Goal: Information Seeking & Learning: Learn about a topic

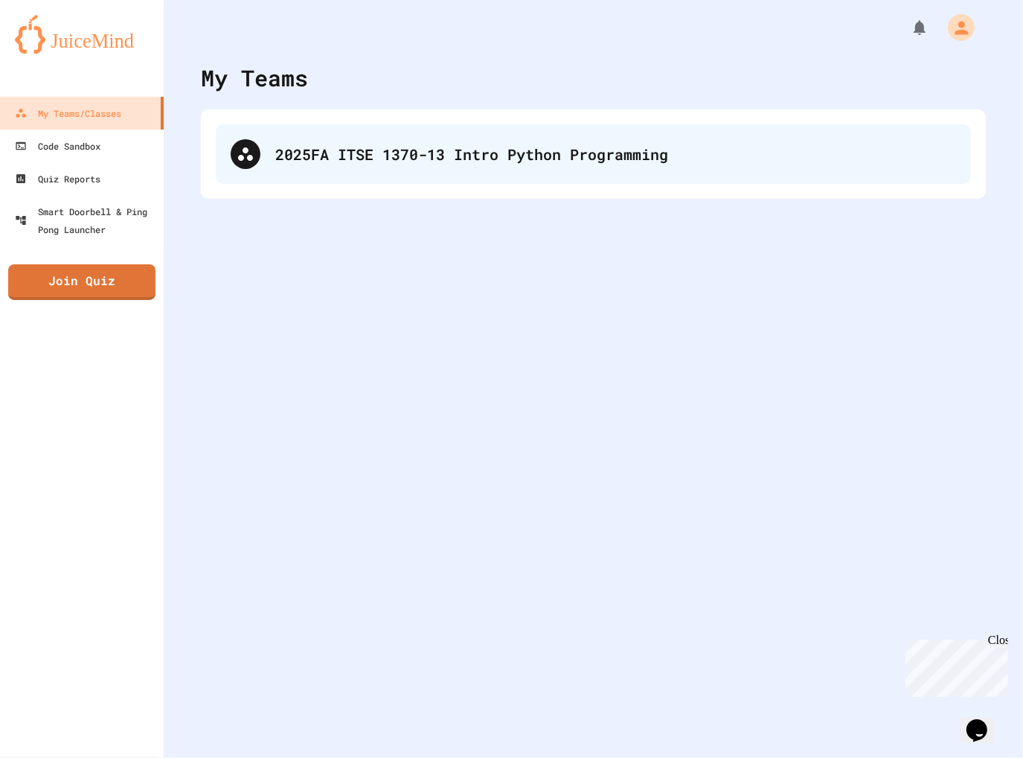
click at [262, 151] on div "2025FA ITSE 1370-13 Intro Python Programming" at bounding box center [594, 154] width 756 height 60
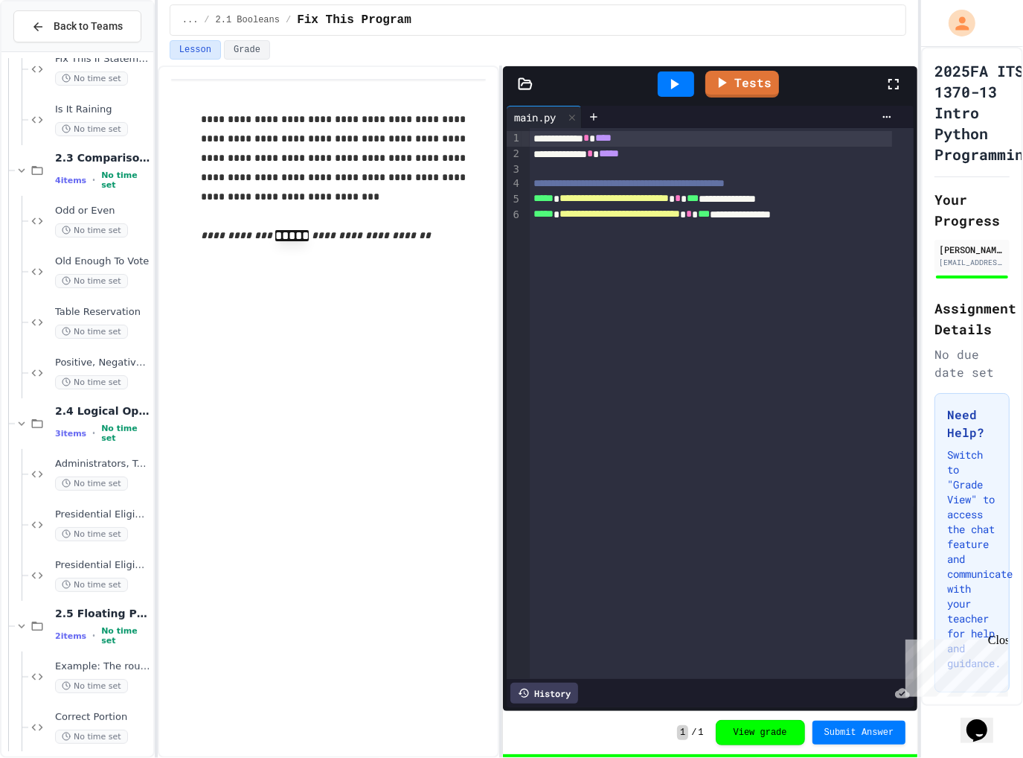
scroll to position [336, 0]
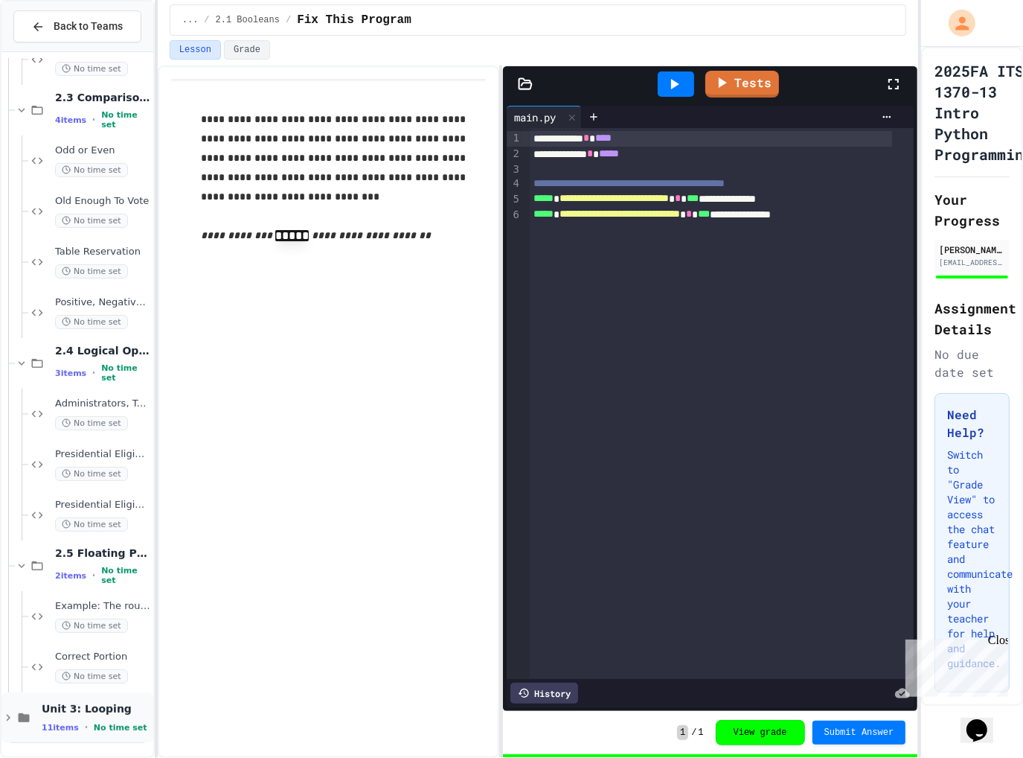
click at [6, 720] on icon at bounding box center [7, 717] width 13 height 13
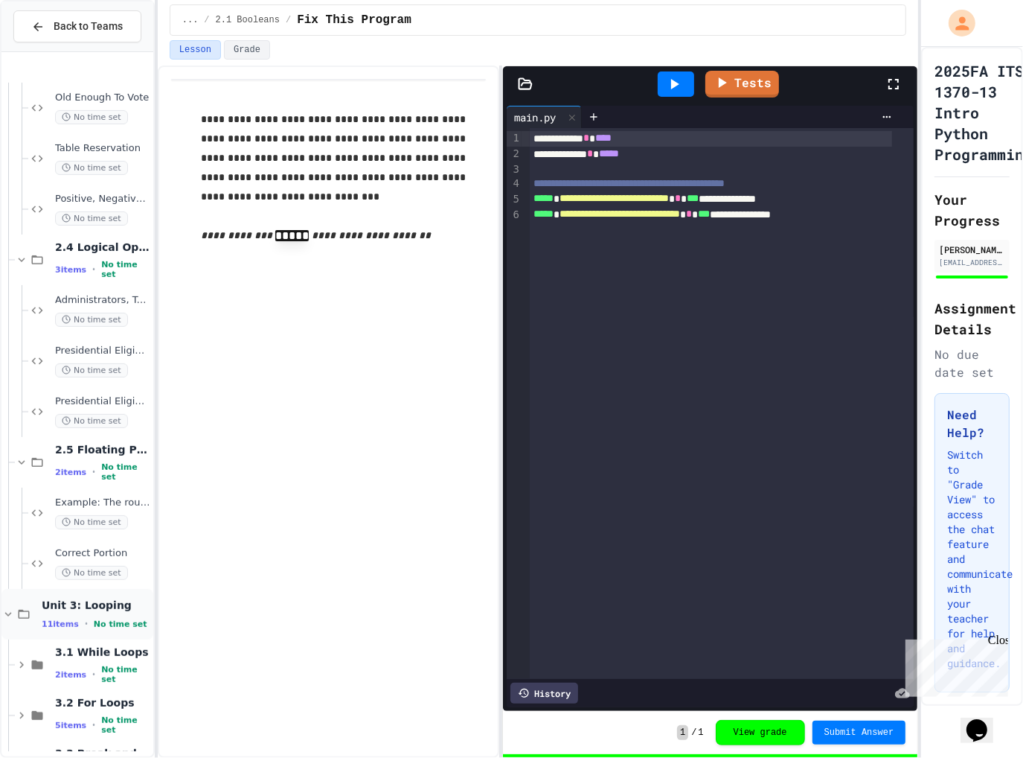
scroll to position [539, 0]
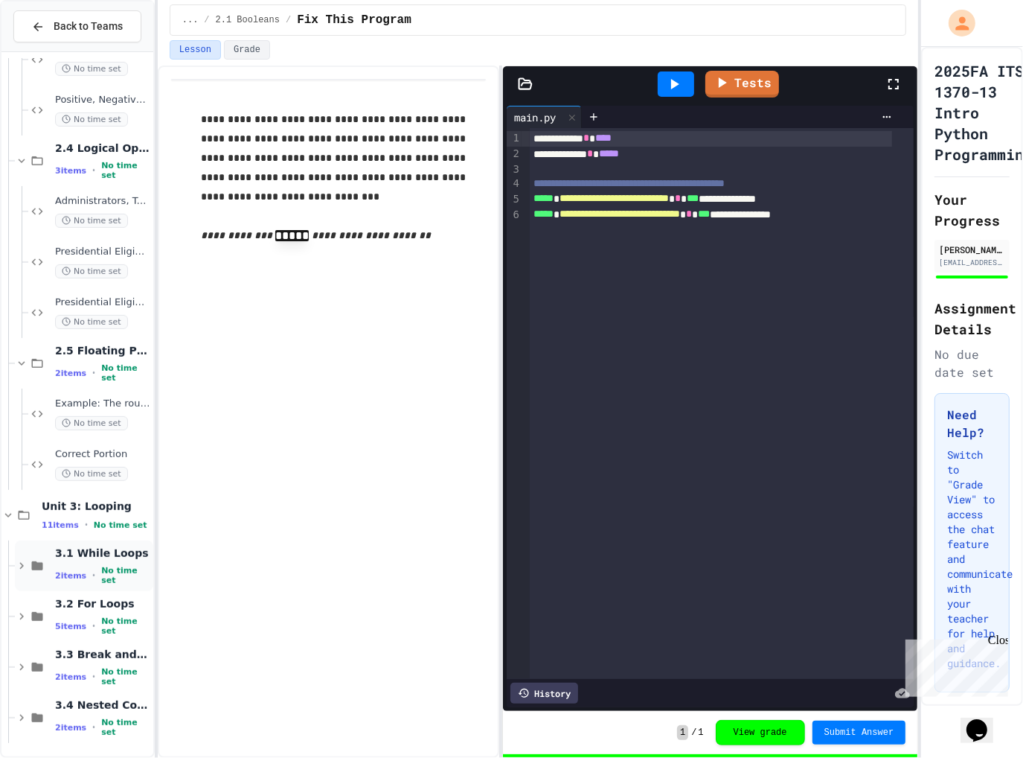
click at [70, 552] on span "3.1 While Loops" at bounding box center [102, 552] width 95 height 13
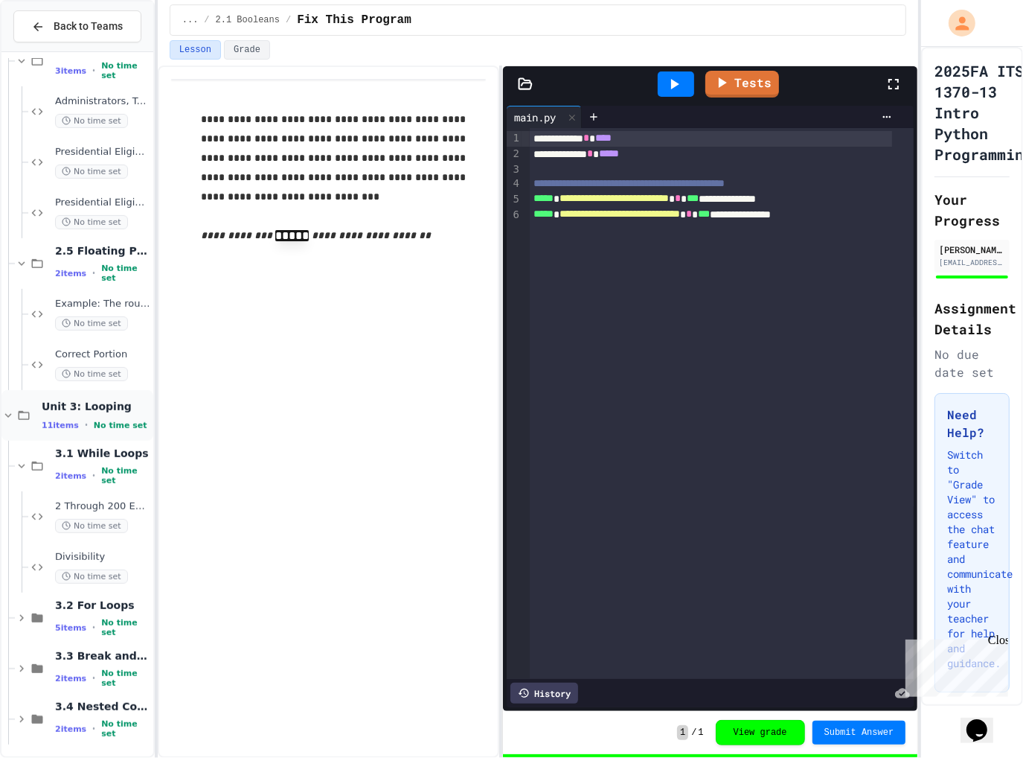
scroll to position [640, 0]
click at [69, 401] on span "Unit 3: Looping" at bounding box center [96, 404] width 109 height 13
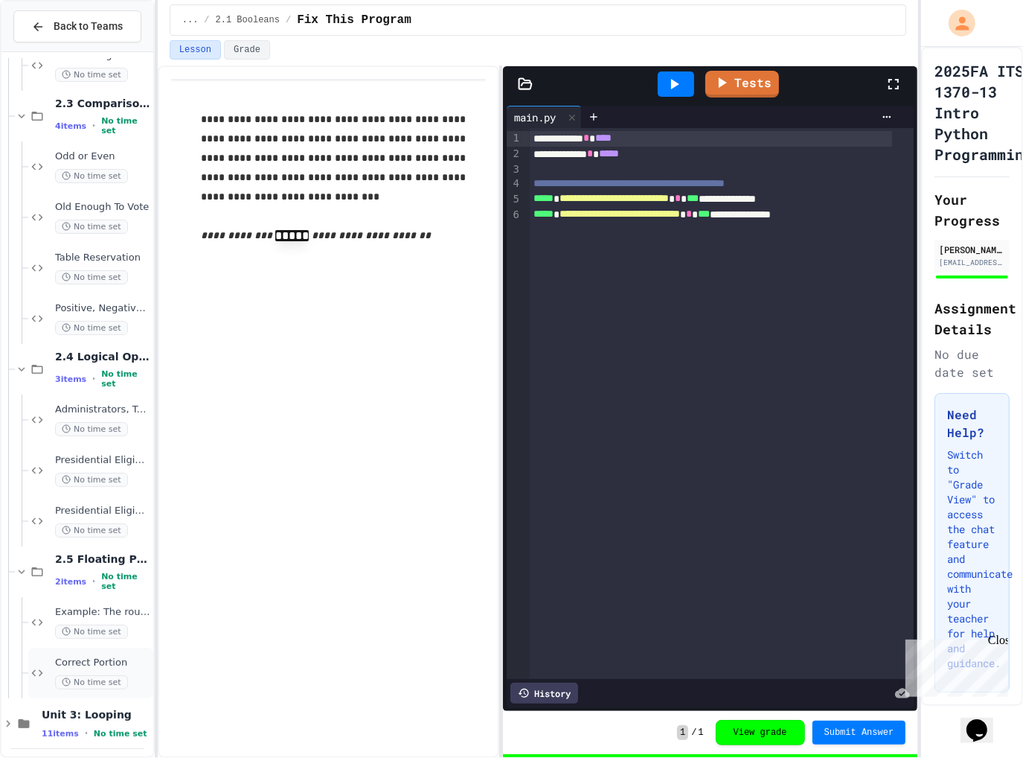
scroll to position [336, 0]
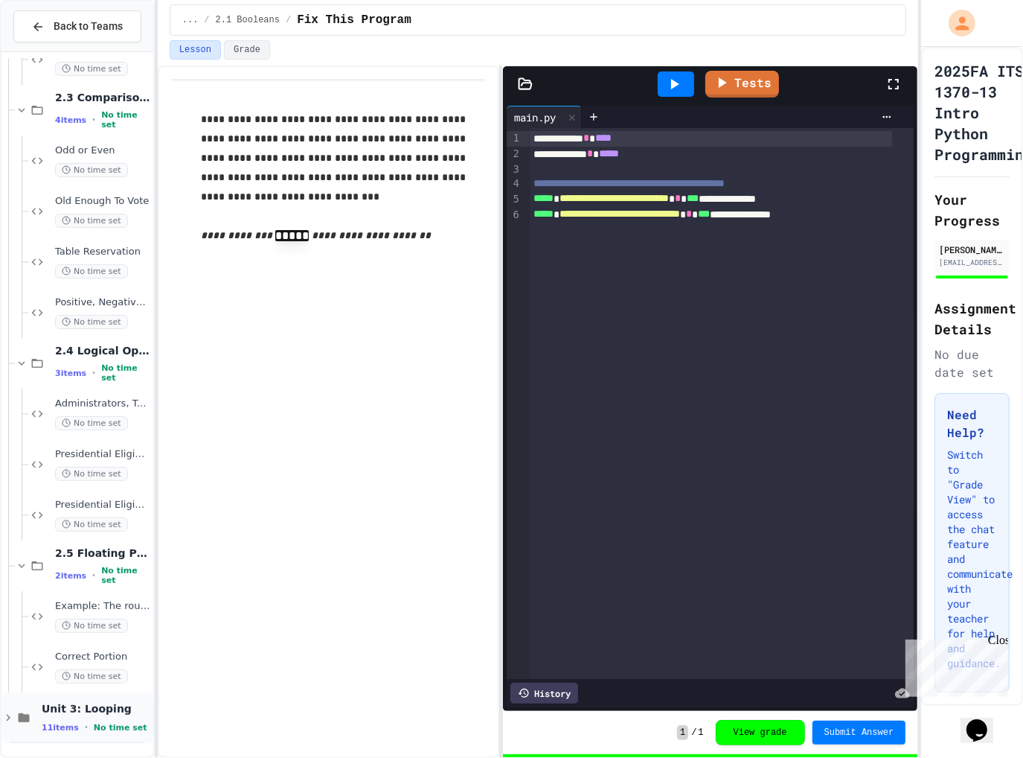
click at [79, 709] on span "Unit 3: Looping" at bounding box center [96, 708] width 109 height 13
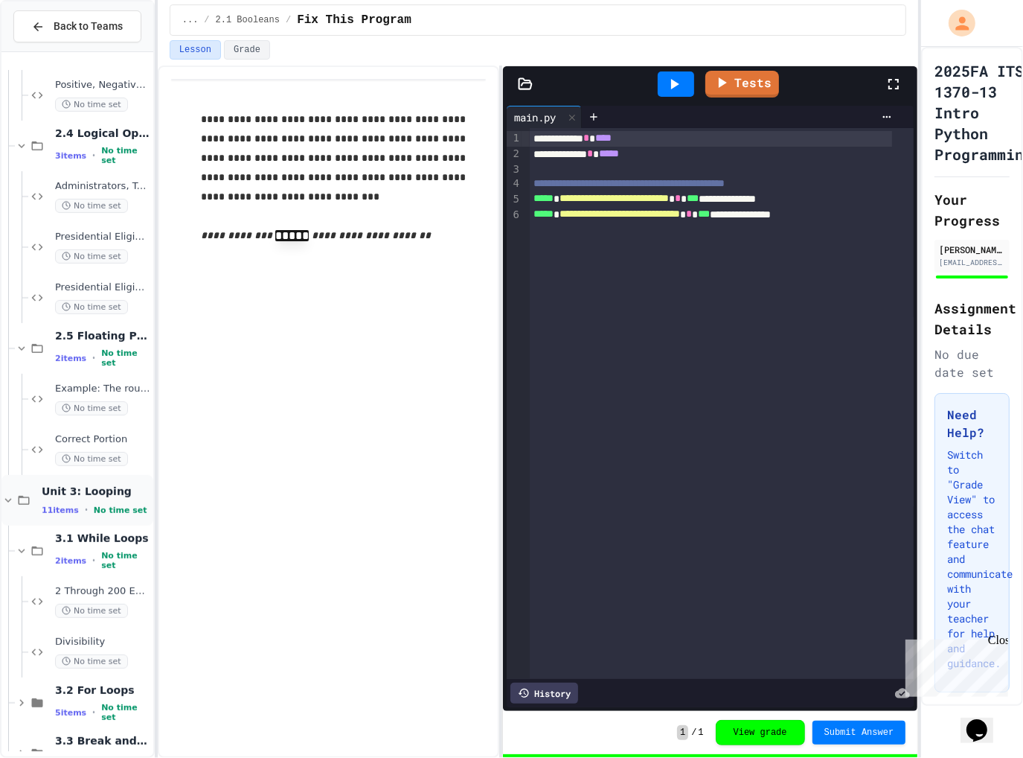
scroll to position [640, 0]
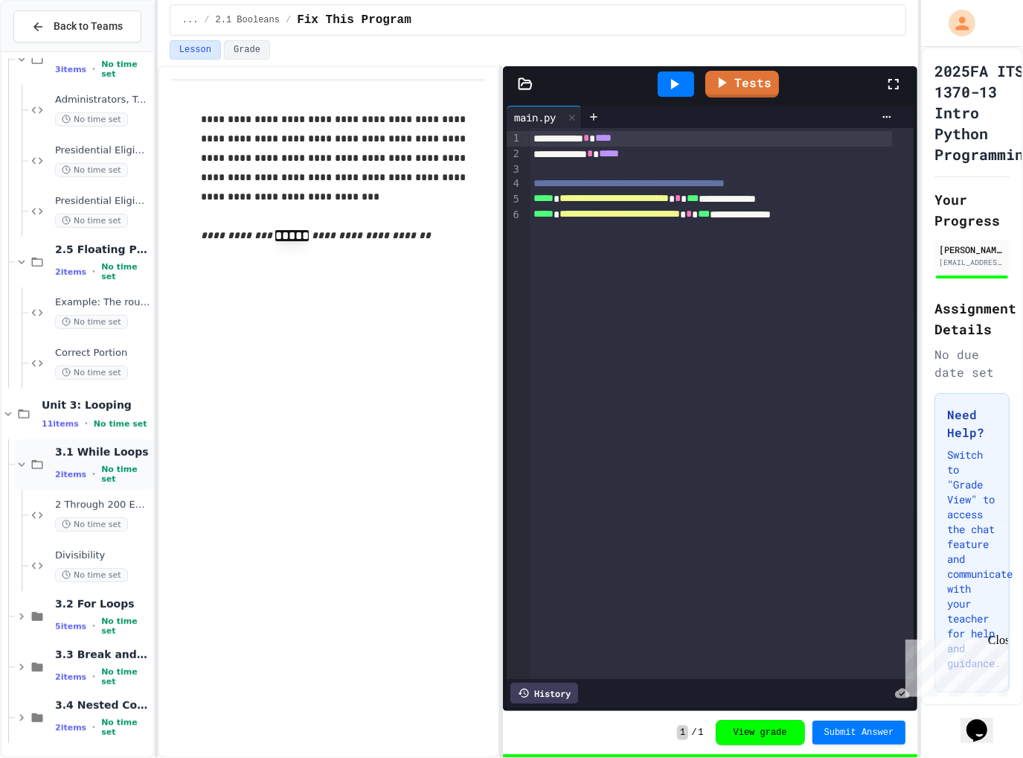
click at [22, 462] on icon at bounding box center [22, 464] width 7 height 4
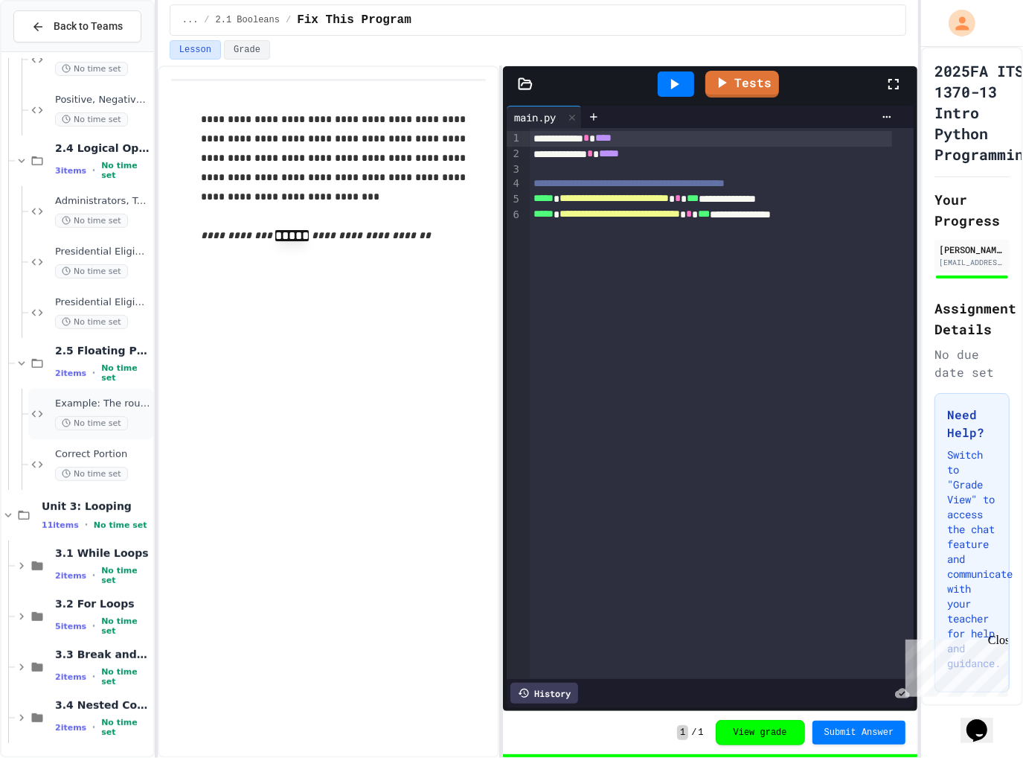
click at [101, 403] on span "Example: The round() Function" at bounding box center [102, 403] width 95 height 13
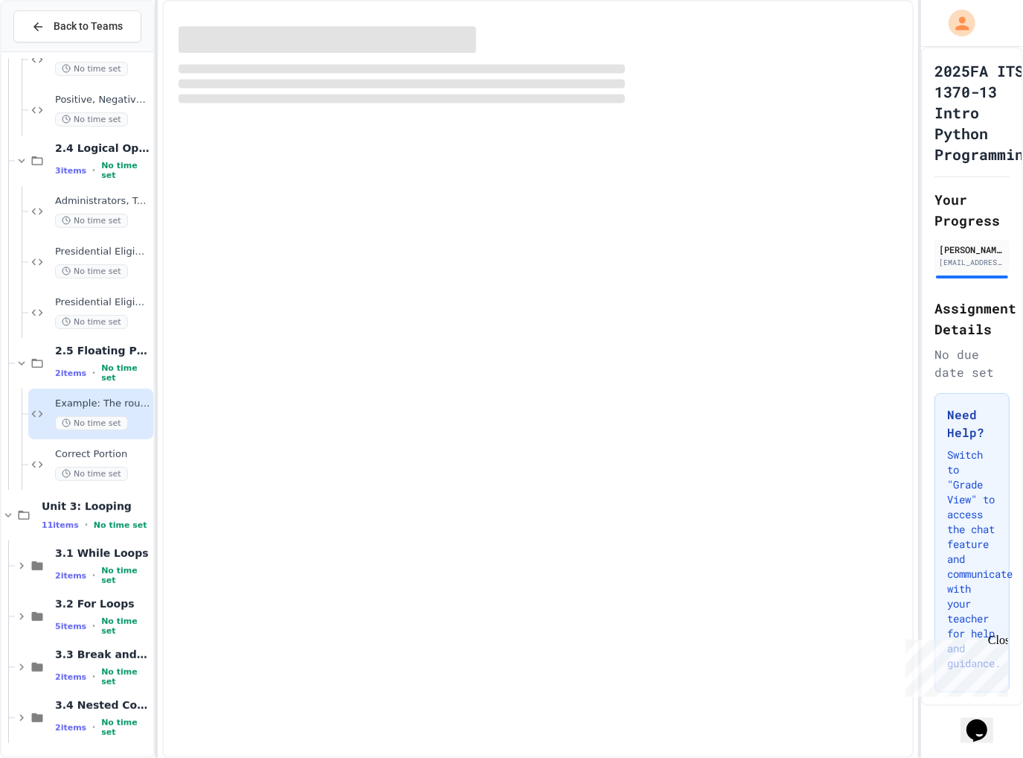
scroll to position [521, 0]
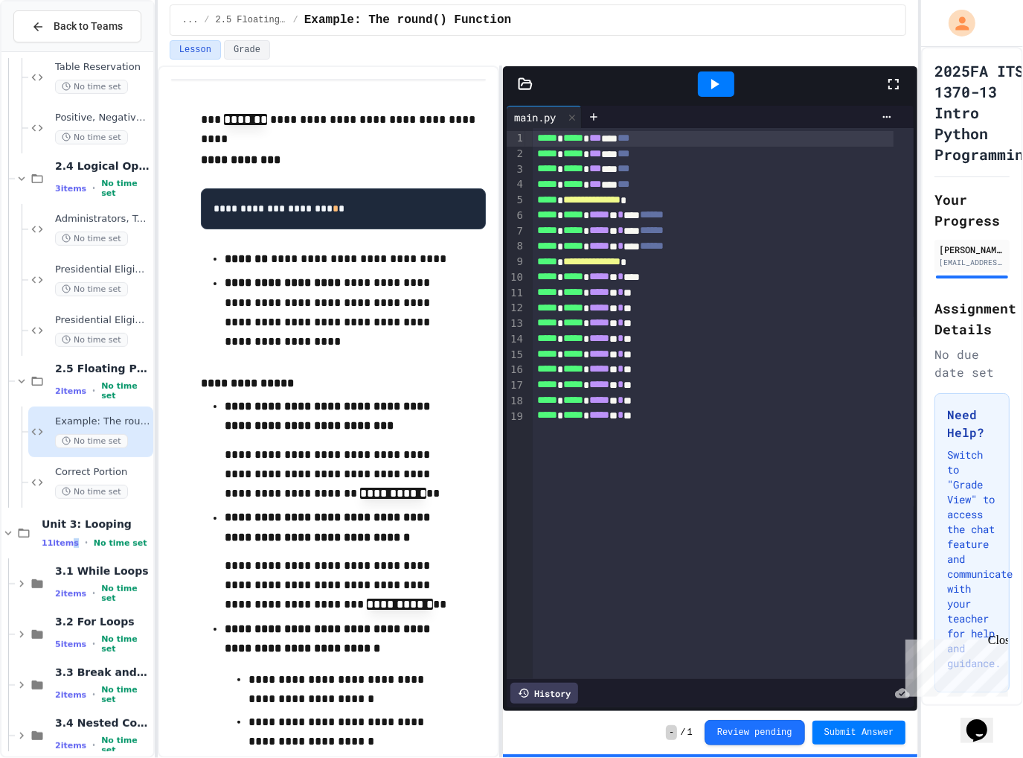
click at [64, 540] on span "11 items" at bounding box center [60, 543] width 37 height 10
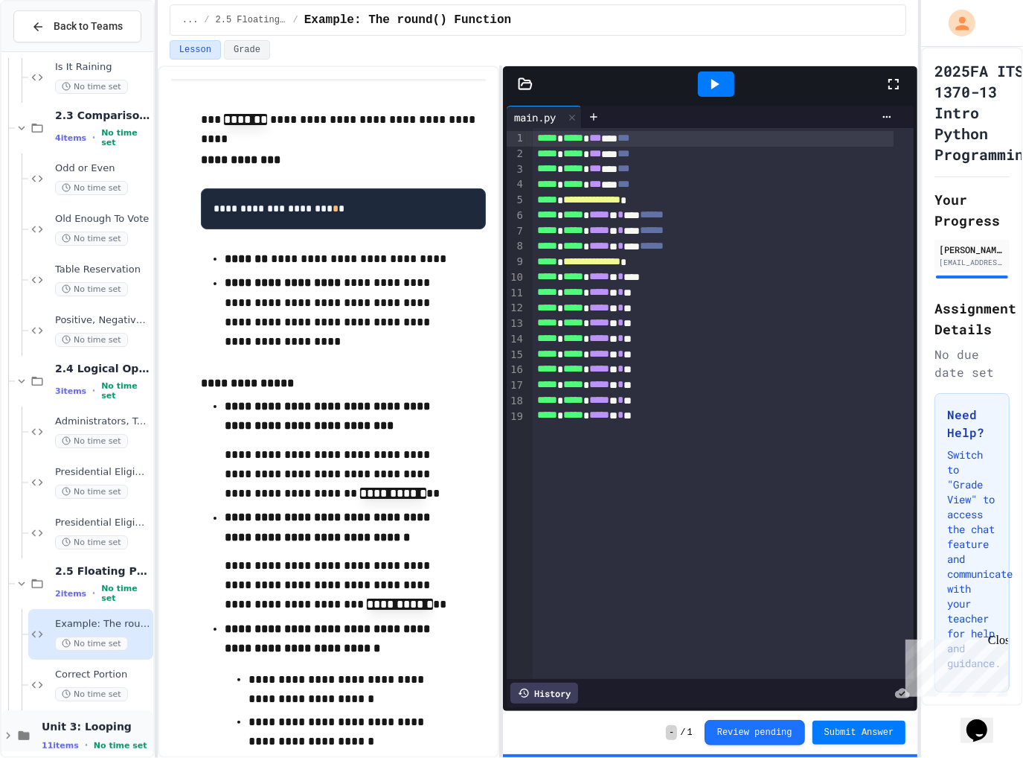
click at [66, 730] on span "Unit 3: Looping" at bounding box center [96, 726] width 109 height 13
click at [66, 743] on span "11 items" at bounding box center [60, 746] width 37 height 10
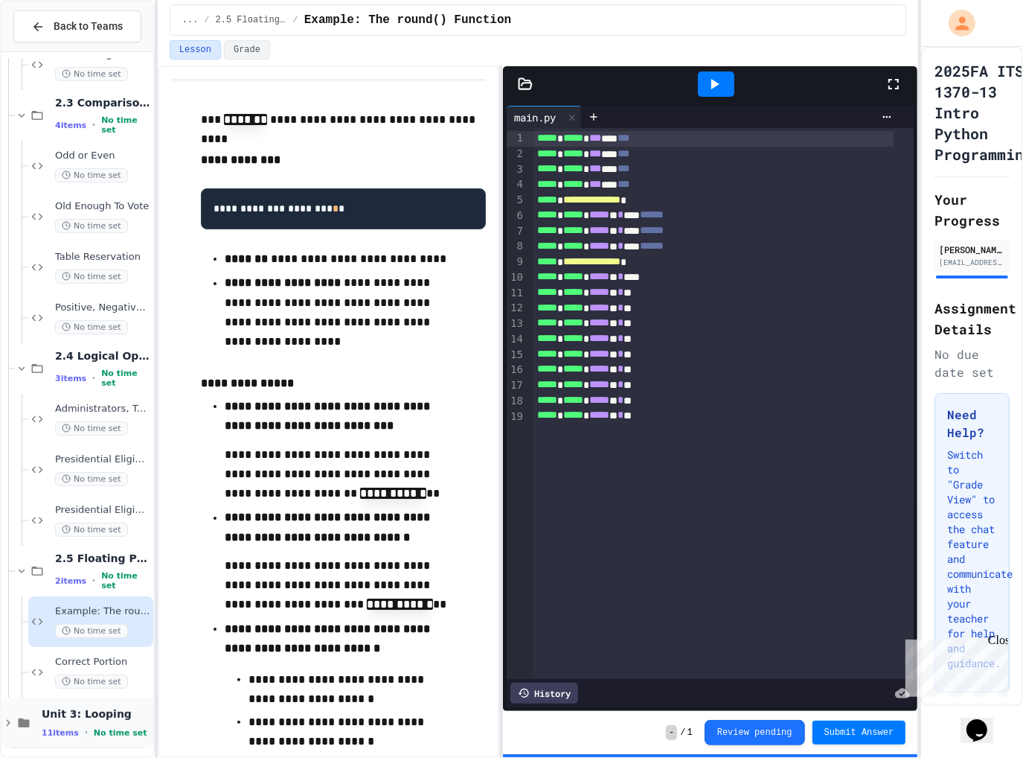
scroll to position [336, 0]
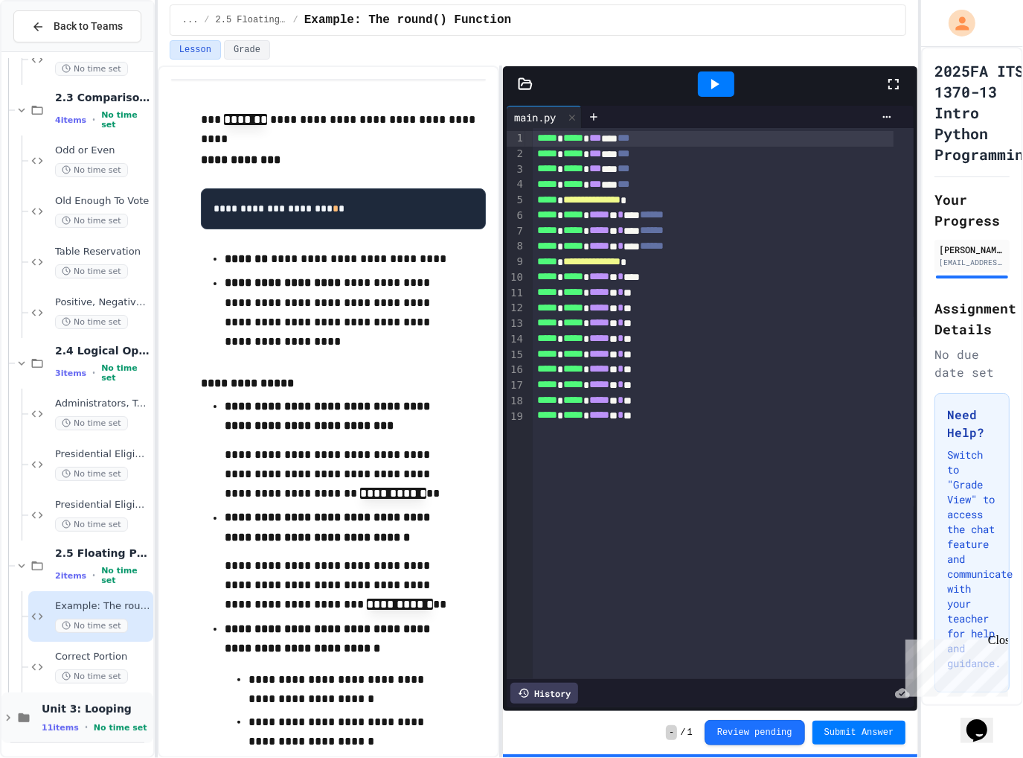
click at [41, 709] on div "Unit 3: Looping 11 items • No time set" at bounding box center [77, 717] width 152 height 51
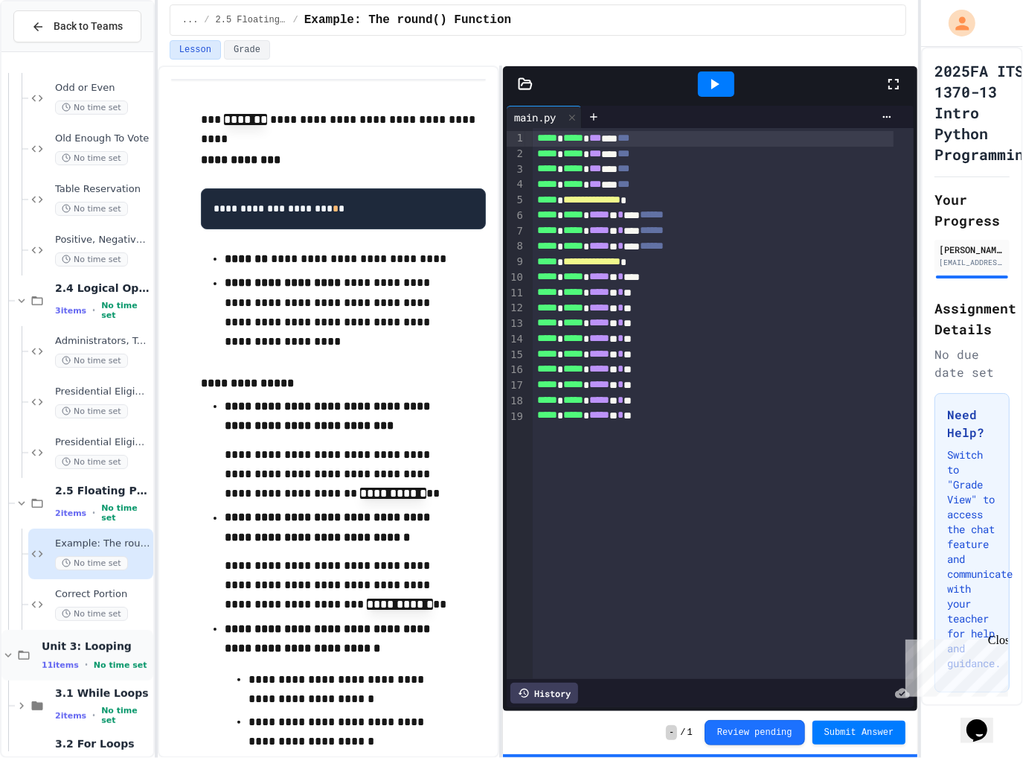
scroll to position [485, 0]
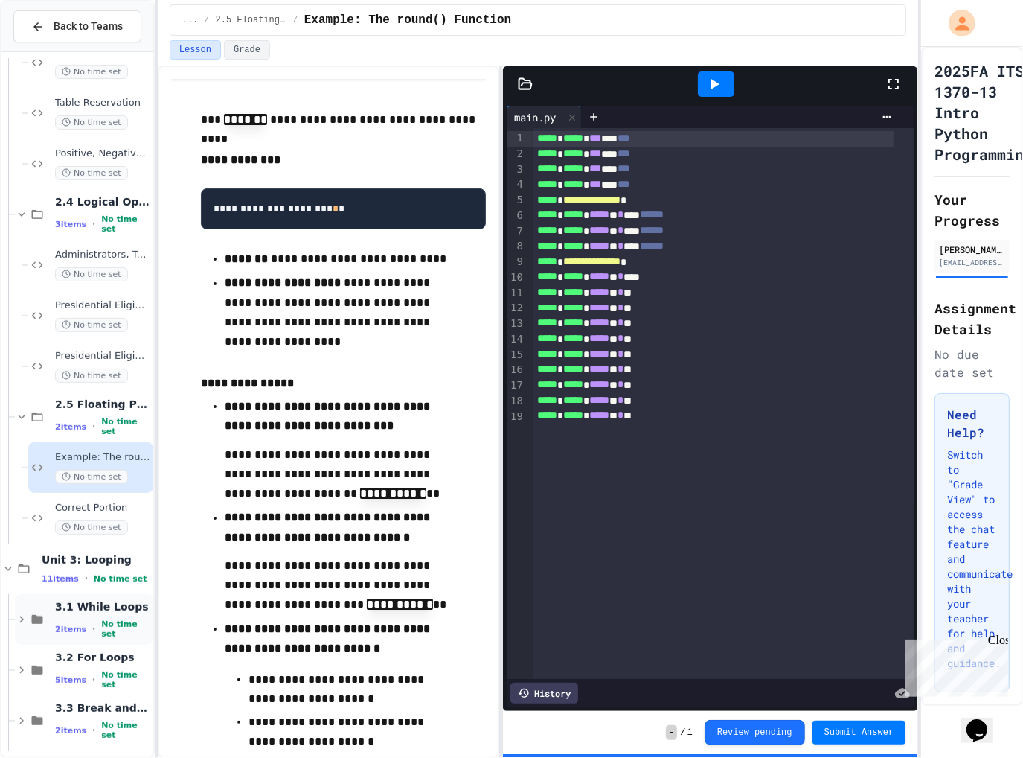
click at [89, 602] on span "3.1 While Loops" at bounding box center [102, 606] width 95 height 13
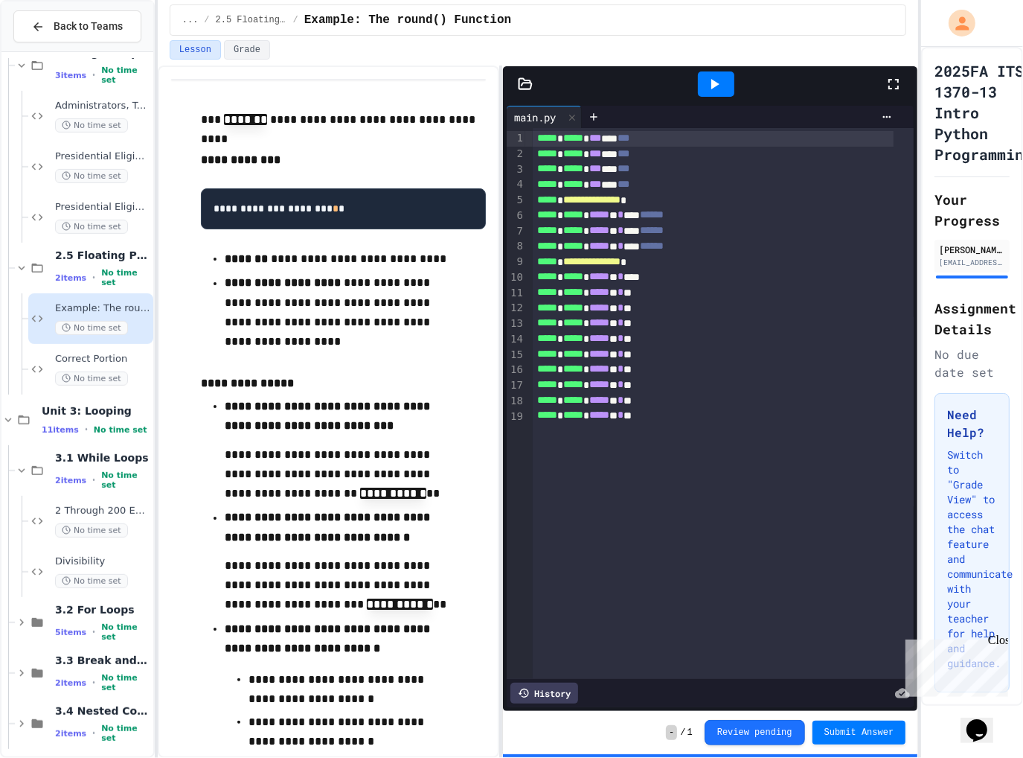
scroll to position [634, 0]
click at [75, 454] on span "3.1 While Loops" at bounding box center [102, 457] width 95 height 13
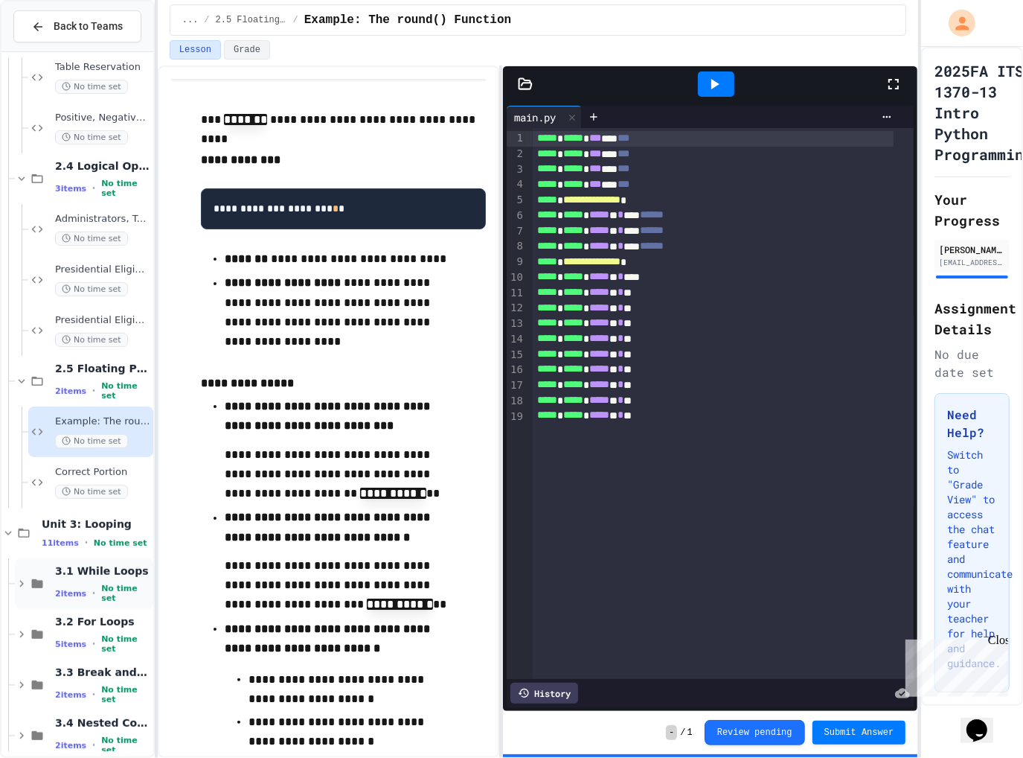
click at [22, 582] on icon at bounding box center [21, 584] width 4 height 7
click at [98, 570] on span "3.1 While Loops" at bounding box center [102, 570] width 95 height 13
click at [87, 627] on span "2 Through 200 Even" at bounding box center [102, 624] width 95 height 13
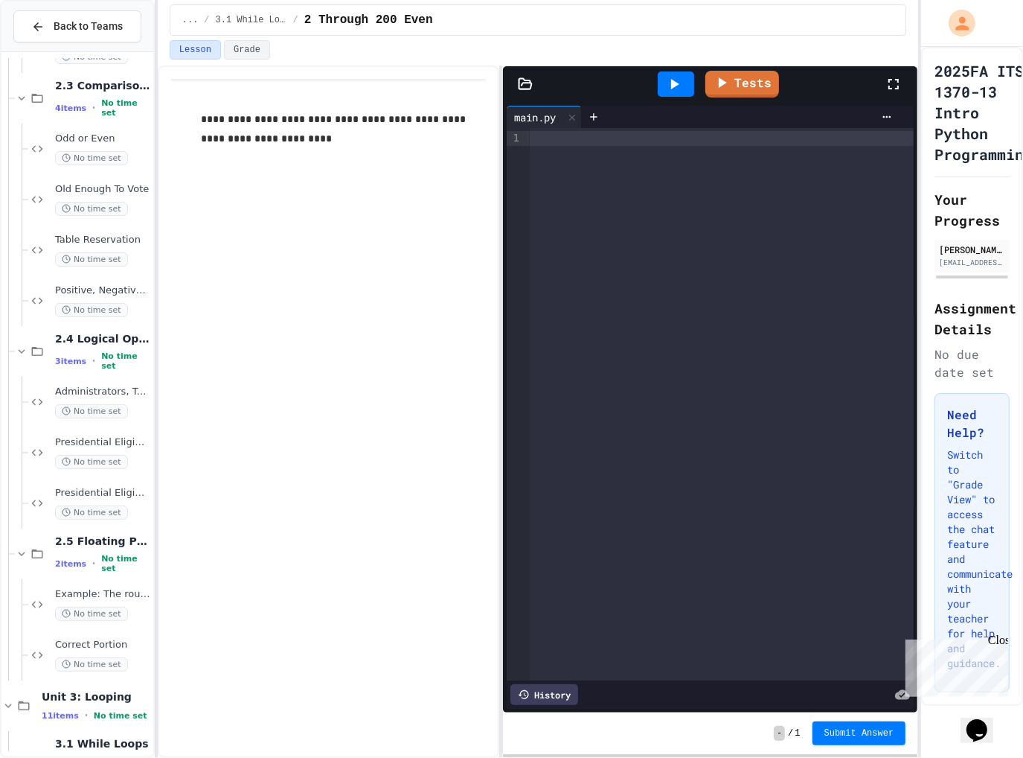
scroll to position [640, 0]
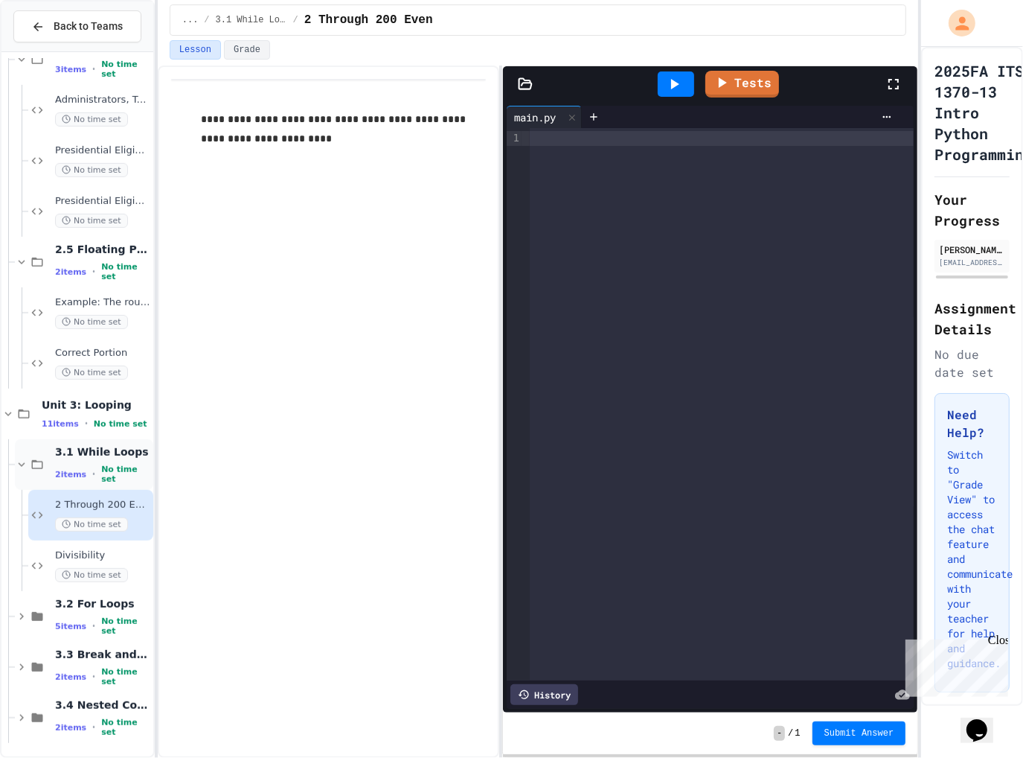
click at [57, 470] on span "2 items" at bounding box center [70, 475] width 31 height 10
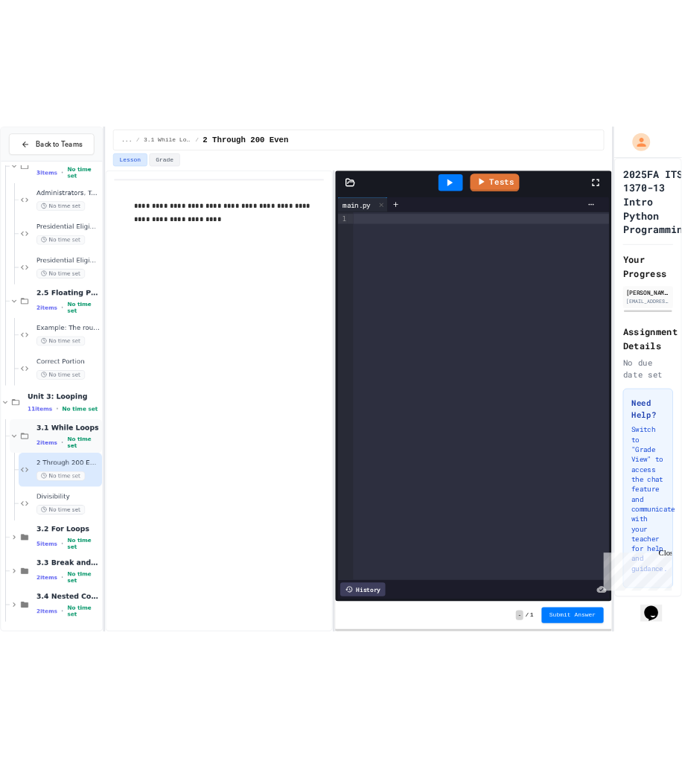
scroll to position [521, 0]
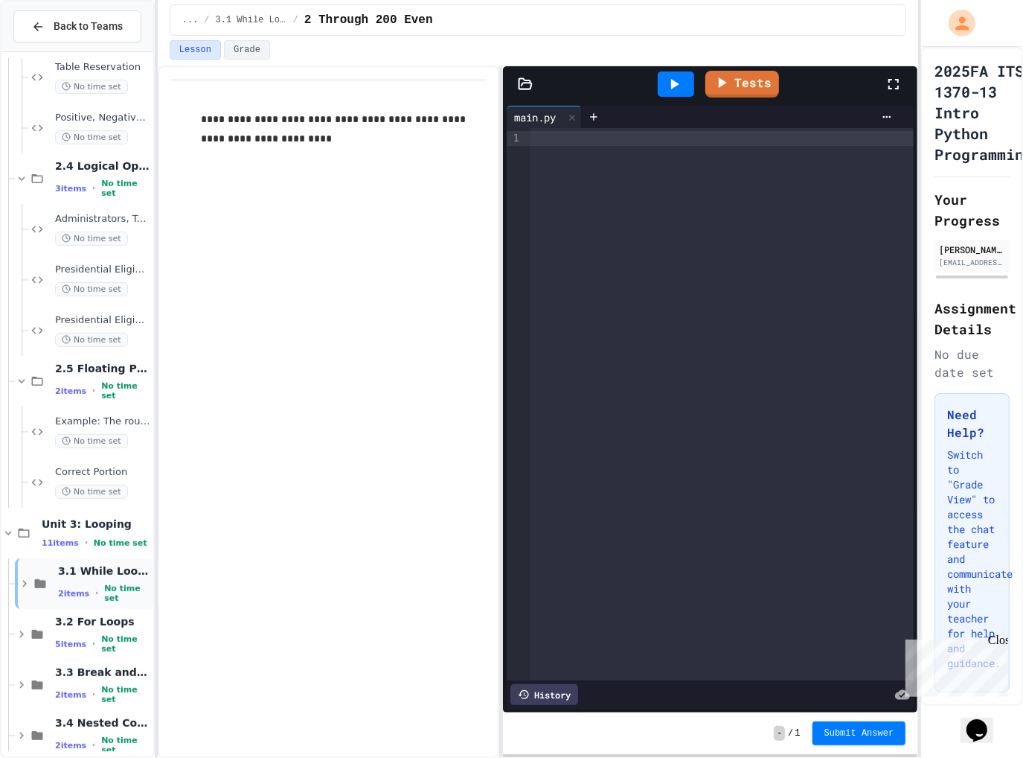
click at [19, 579] on icon at bounding box center [24, 583] width 13 height 13
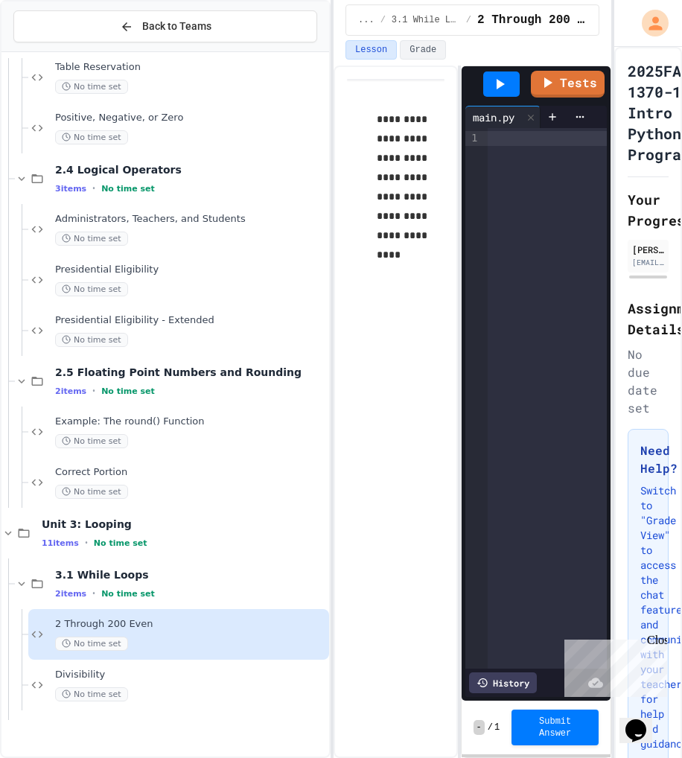
click at [336, 191] on div "**********" at bounding box center [341, 379] width 682 height 758
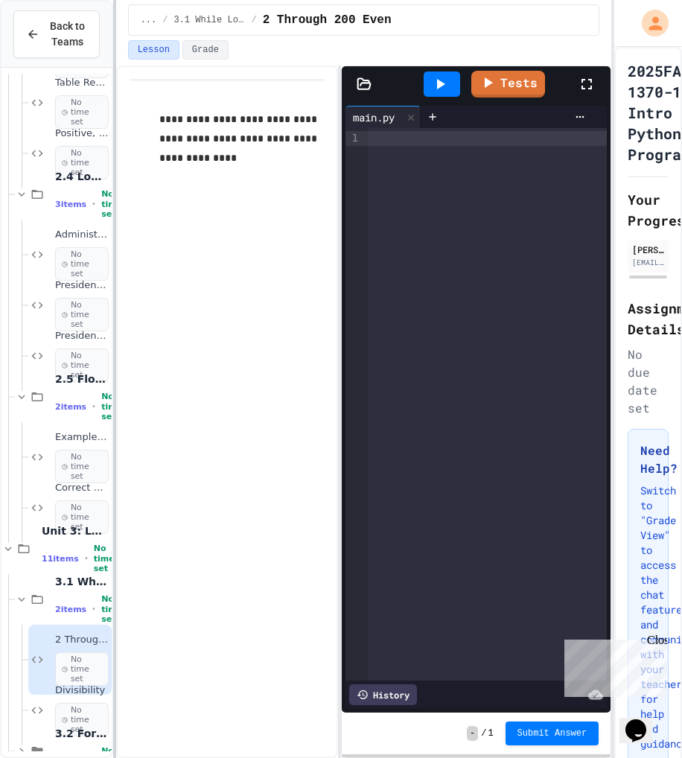
click at [110, 281] on div "**********" at bounding box center [341, 379] width 682 height 758
click at [415, 164] on div at bounding box center [487, 404] width 239 height 552
click at [424, 180] on div at bounding box center [487, 404] width 239 height 552
click at [462, 139] on div "********* * *" at bounding box center [476, 139] width 217 height 16
click at [511, 170] on div "***** * ********* *" at bounding box center [476, 170] width 217 height 16
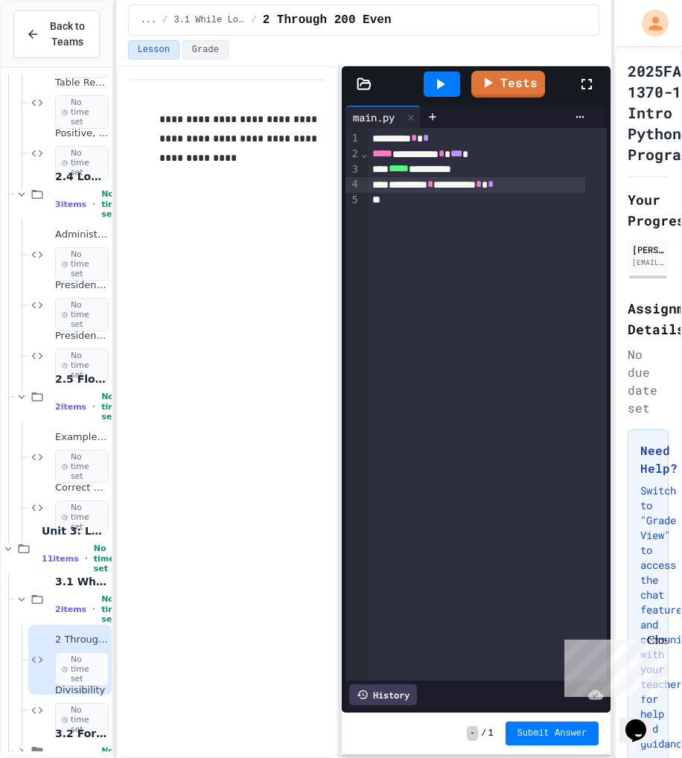
click at [501, 202] on div at bounding box center [476, 200] width 217 height 15
click at [432, 87] on icon at bounding box center [440, 84] width 18 height 18
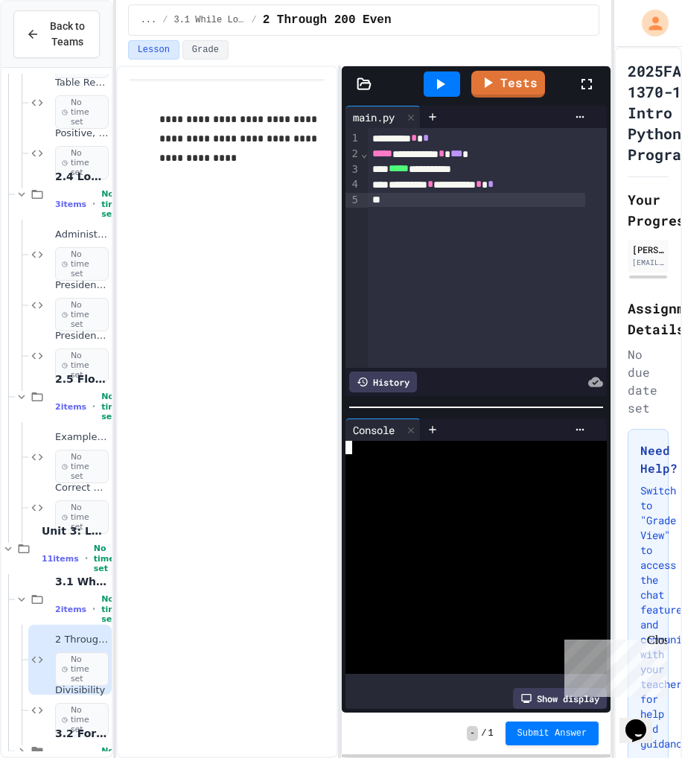
click at [375, 468] on div at bounding box center [462, 474] width 234 height 13
click at [435, 85] on icon at bounding box center [440, 84] width 18 height 18
click at [452, 454] on div at bounding box center [462, 460] width 234 height 13
click at [449, 79] on icon at bounding box center [440, 84] width 18 height 18
click at [443, 87] on icon at bounding box center [440, 84] width 18 height 18
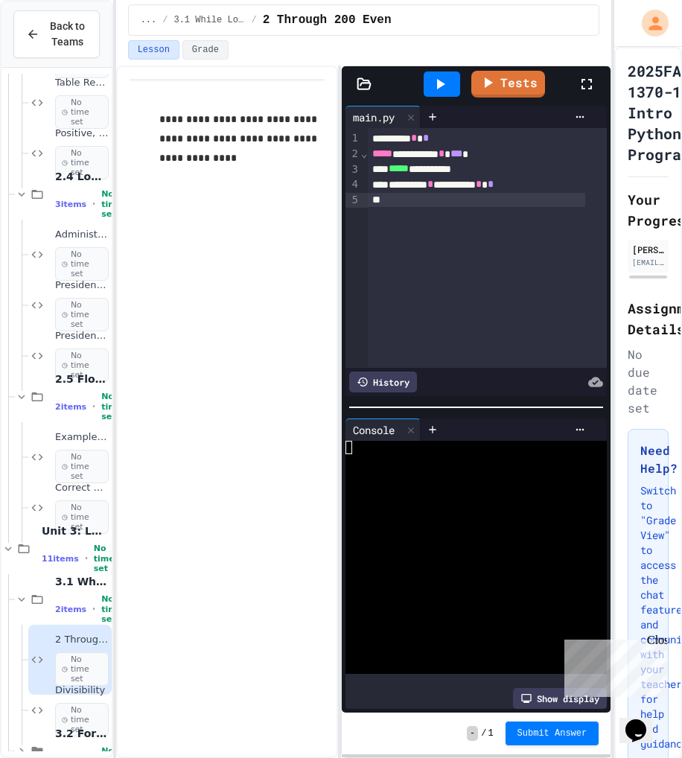
click at [538, 188] on div "********* * ********* * *" at bounding box center [476, 185] width 217 height 16
click at [444, 81] on icon at bounding box center [440, 84] width 18 height 18
click at [479, 150] on div "***** ********* * *** *" at bounding box center [476, 155] width 217 height 16
click at [475, 153] on div "***** ********* * *** *" at bounding box center [476, 155] width 217 height 16
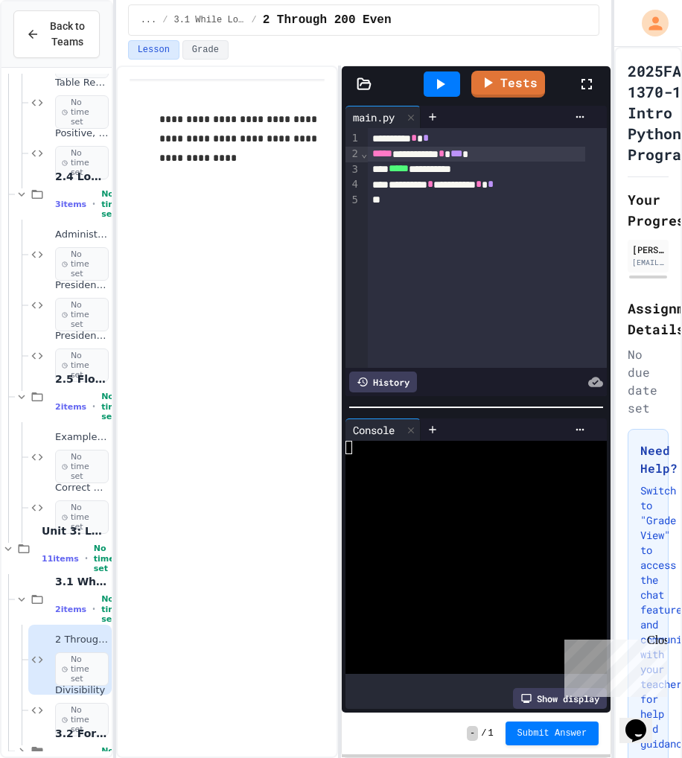
click at [438, 86] on icon at bounding box center [441, 84] width 8 height 10
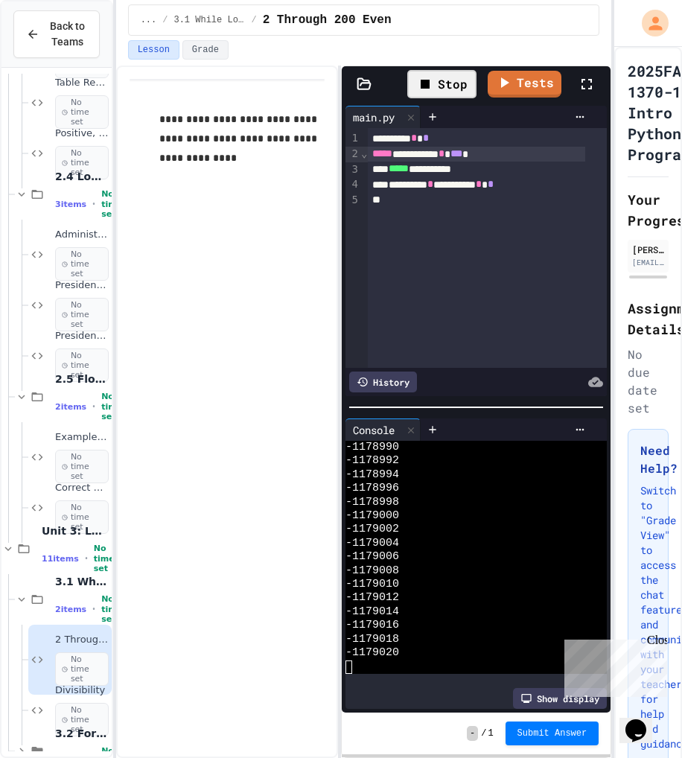
click at [438, 86] on div "Stop" at bounding box center [441, 84] width 69 height 28
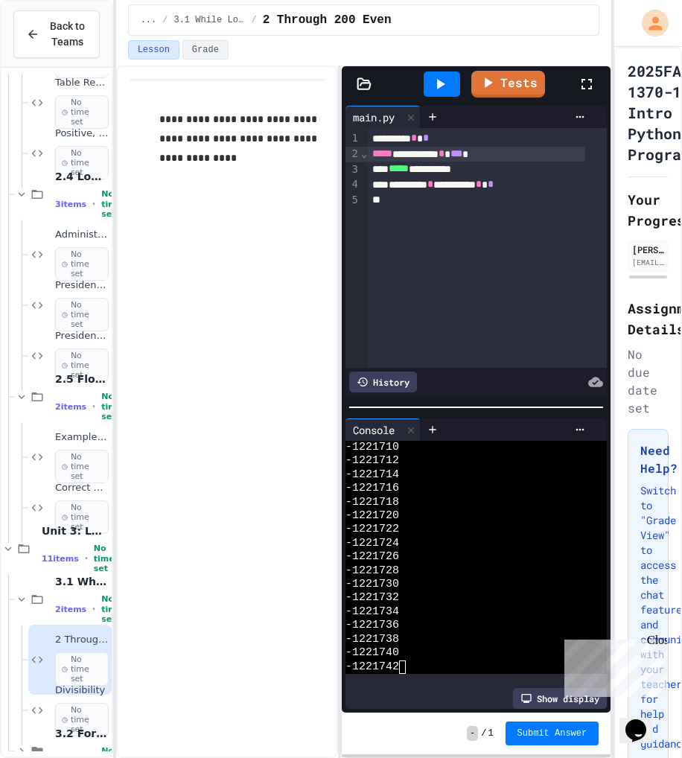
click at [462, 157] on span "***" at bounding box center [456, 153] width 12 height 10
click at [450, 86] on div at bounding box center [442, 83] width 36 height 25
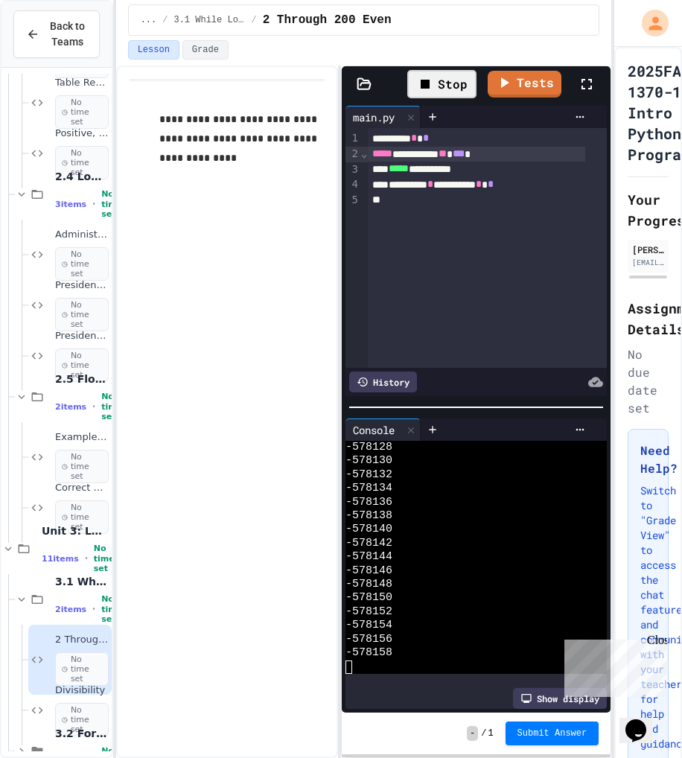
click at [450, 86] on div "Stop" at bounding box center [441, 84] width 69 height 28
click at [527, 187] on div "********* * ********* * *" at bounding box center [476, 185] width 217 height 16
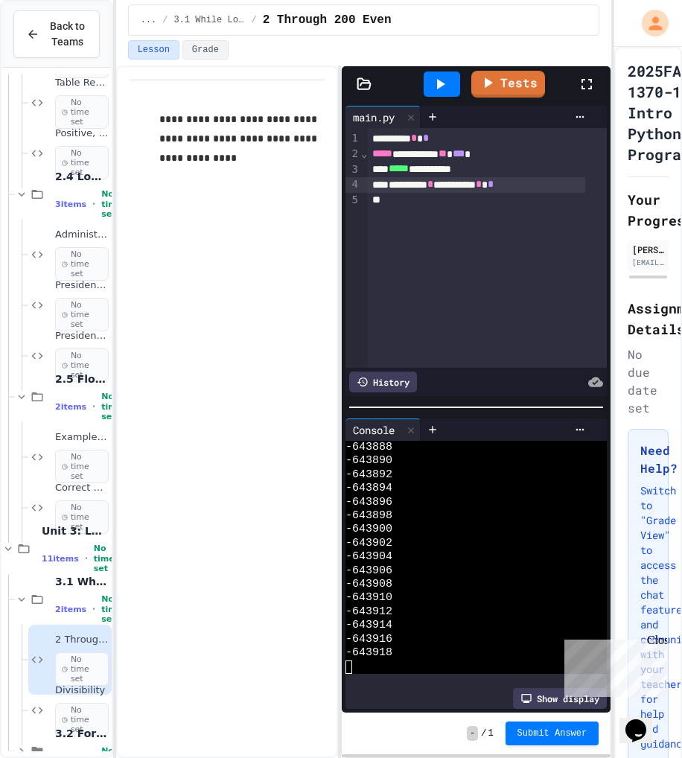
click at [447, 84] on icon at bounding box center [440, 84] width 18 height 18
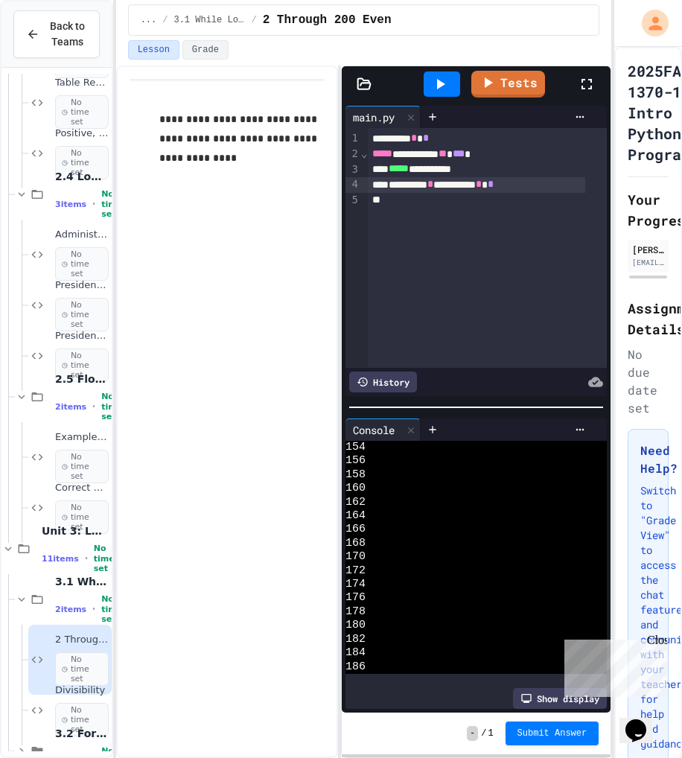
scroll to position [1150, 0]
click at [508, 89] on link "Tests" at bounding box center [508, 84] width 74 height 27
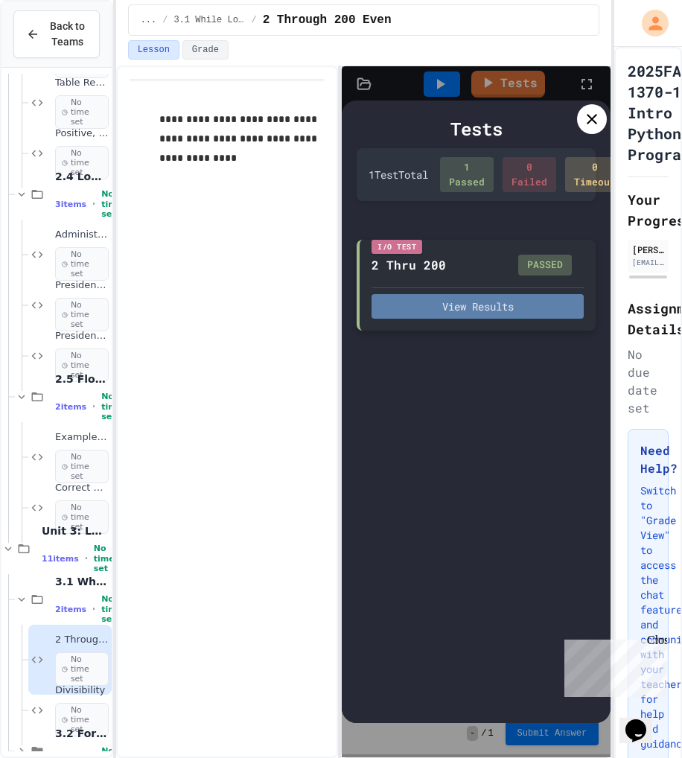
click at [482, 313] on button "View Results" at bounding box center [477, 306] width 212 height 25
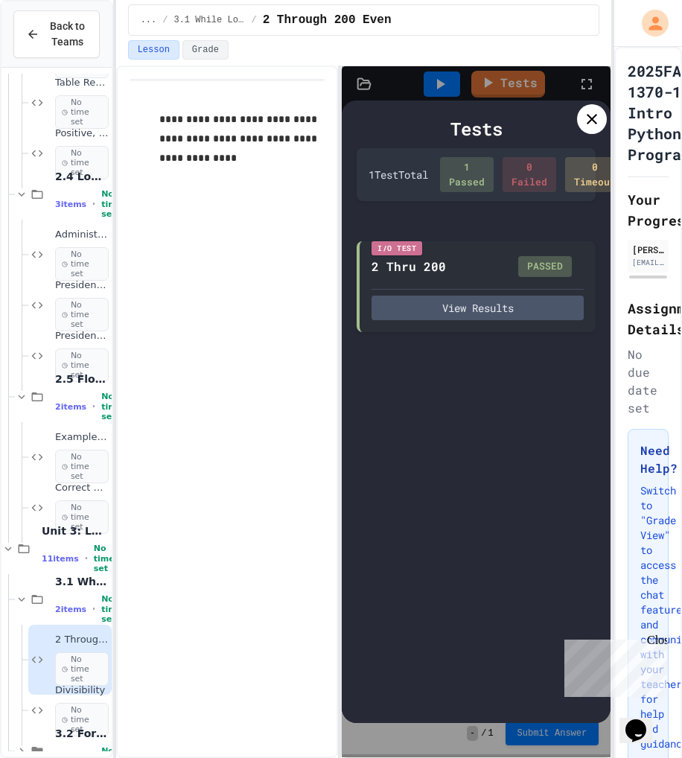
scroll to position [0, 0]
click at [587, 124] on icon at bounding box center [592, 119] width 18 height 18
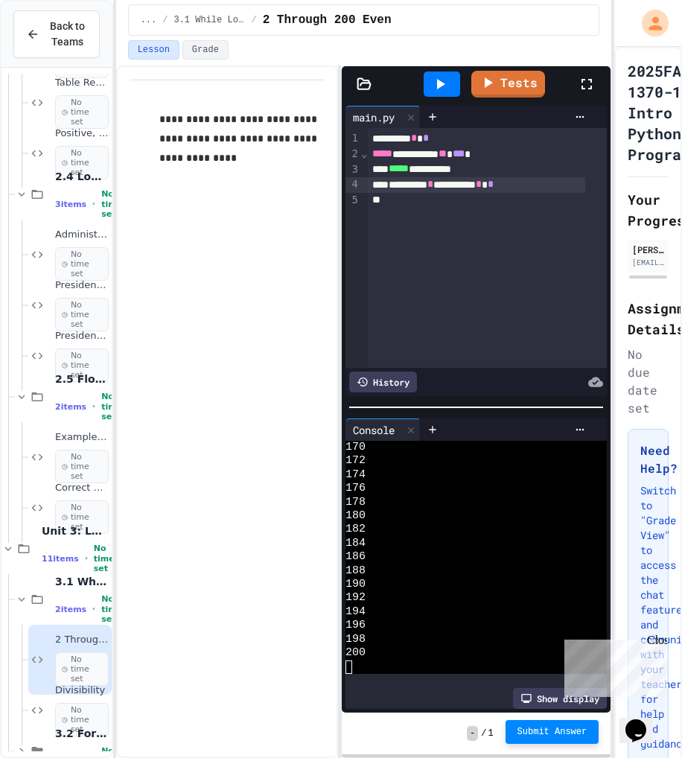
click at [537, 729] on span "Submit Answer" at bounding box center [552, 732] width 70 height 12
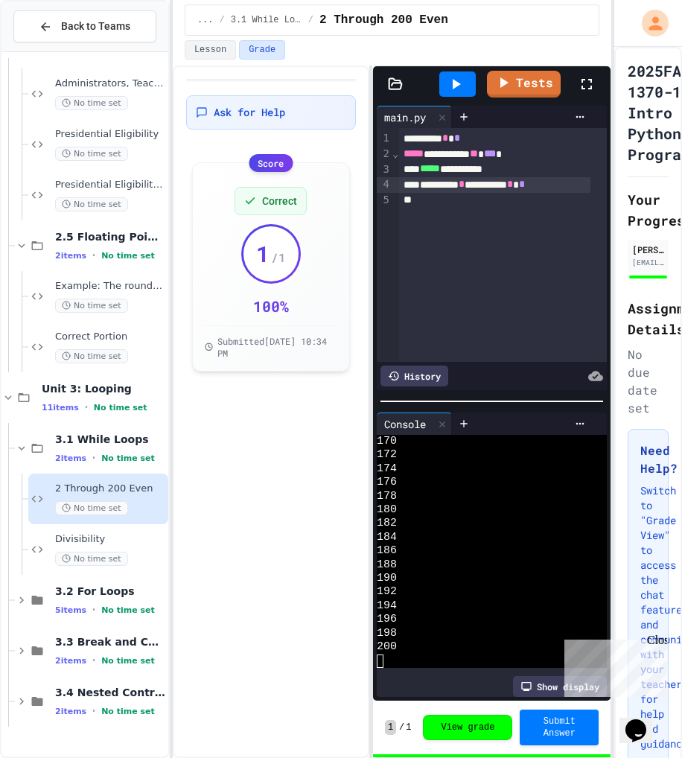
scroll to position [656, 0]
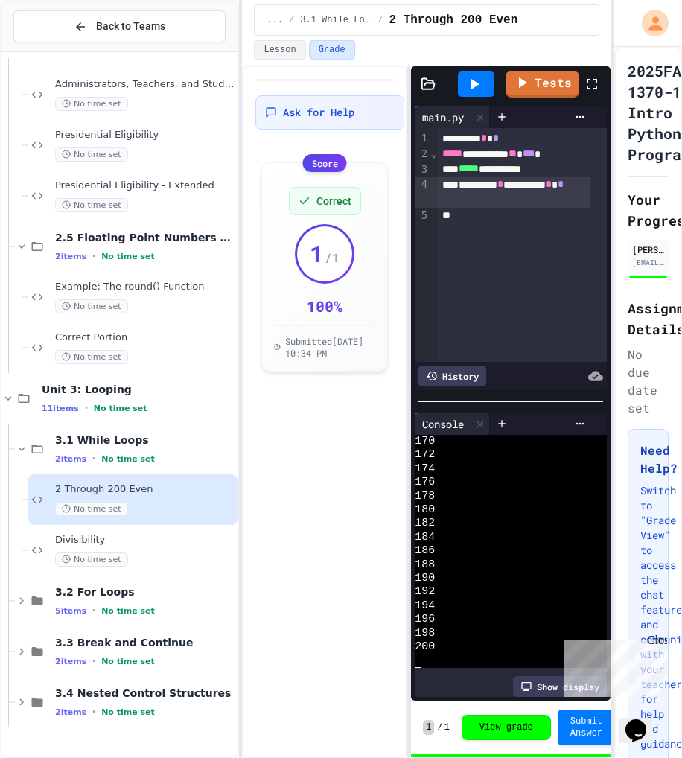
click at [250, 580] on div "**********" at bounding box center [341, 379] width 682 height 758
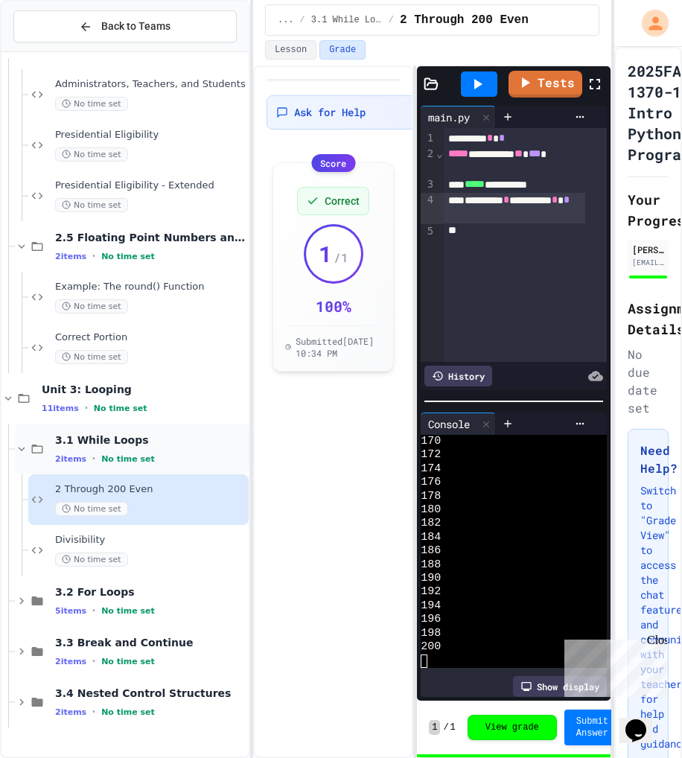
scroll to position [640, 0]
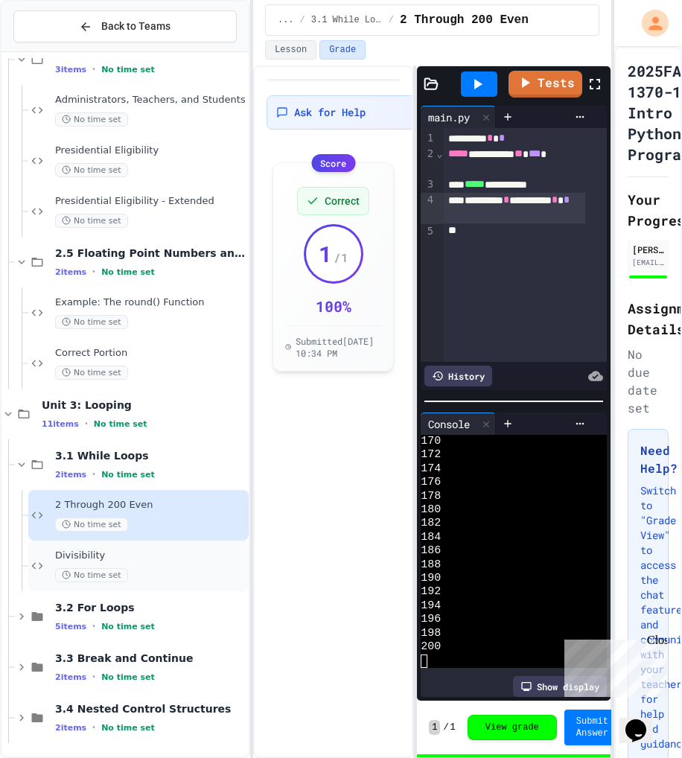
click at [94, 555] on span "Divisibility" at bounding box center [150, 555] width 191 height 13
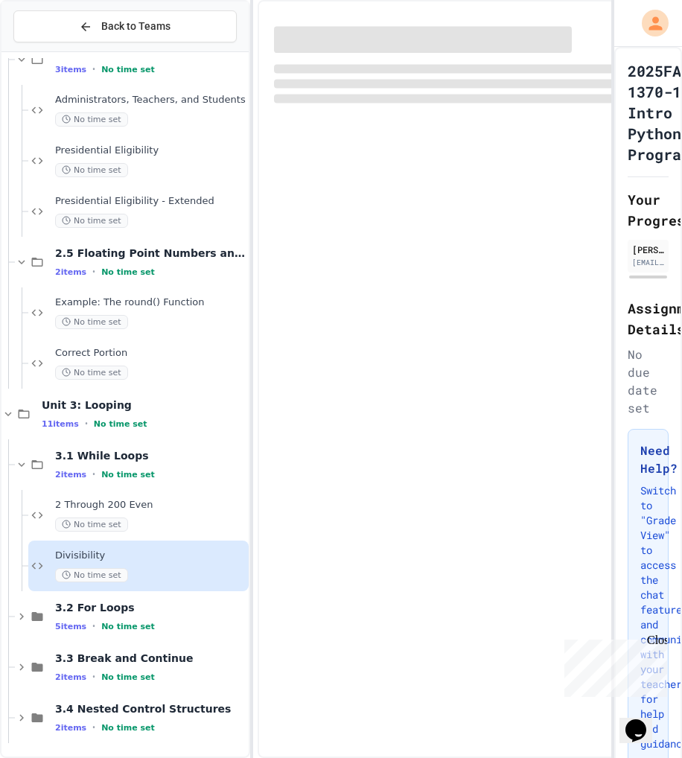
scroll to position [622, 0]
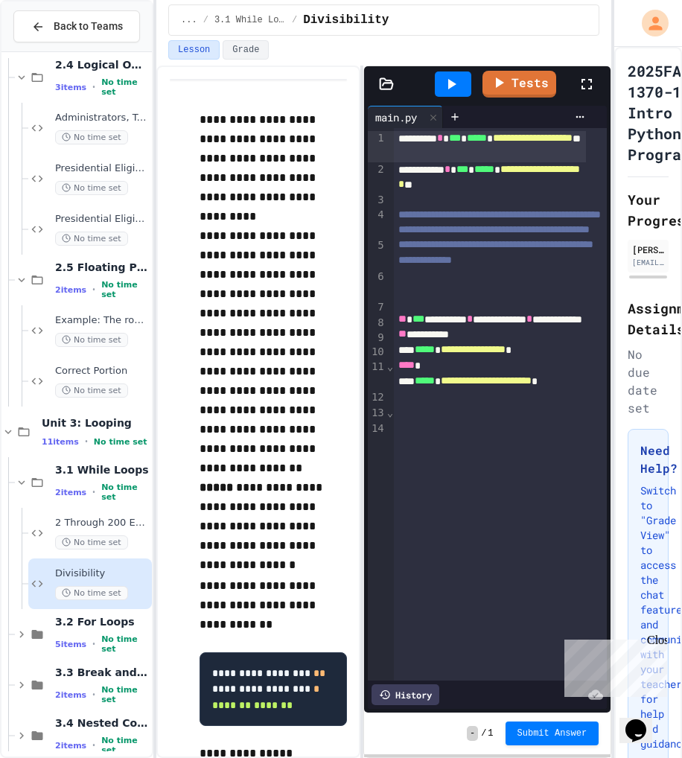
click at [155, 196] on div "**********" at bounding box center [341, 379] width 682 height 758
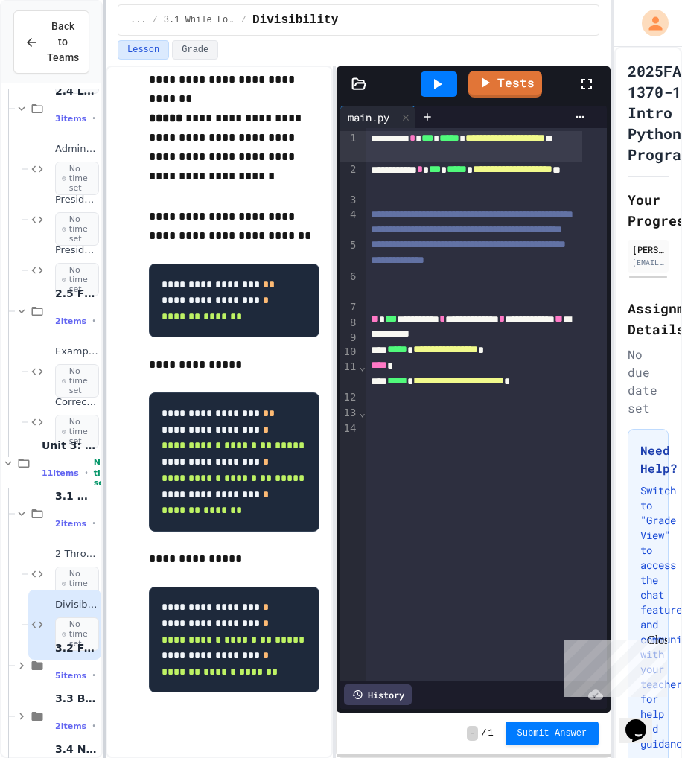
scroll to position [357, 0]
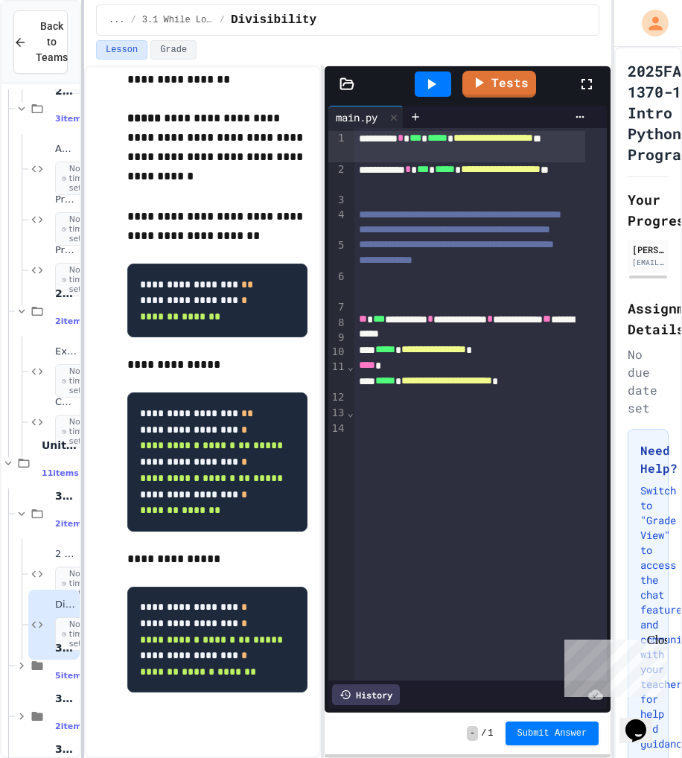
click at [81, 153] on div at bounding box center [82, 379] width 3 height 758
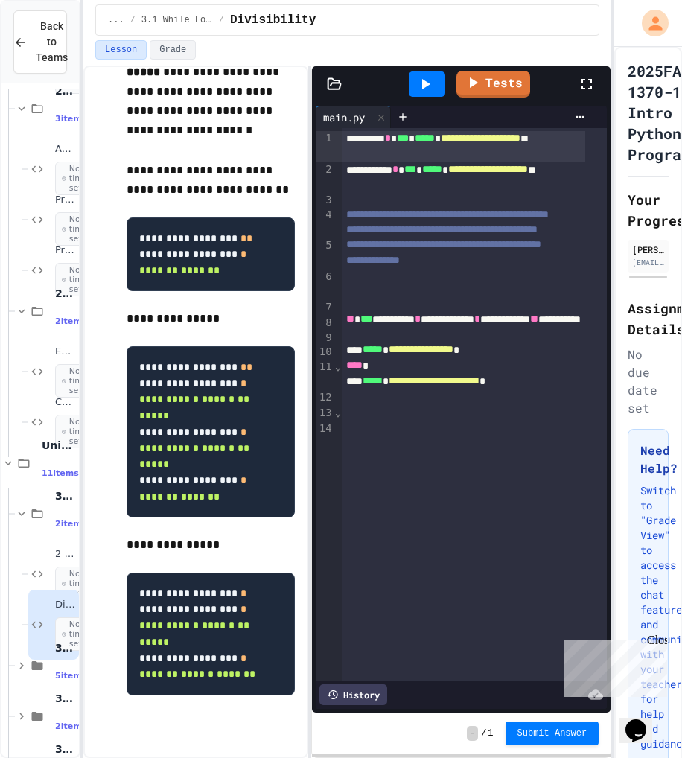
click at [310, 188] on div "**********" at bounding box center [347, 412] width 528 height 692
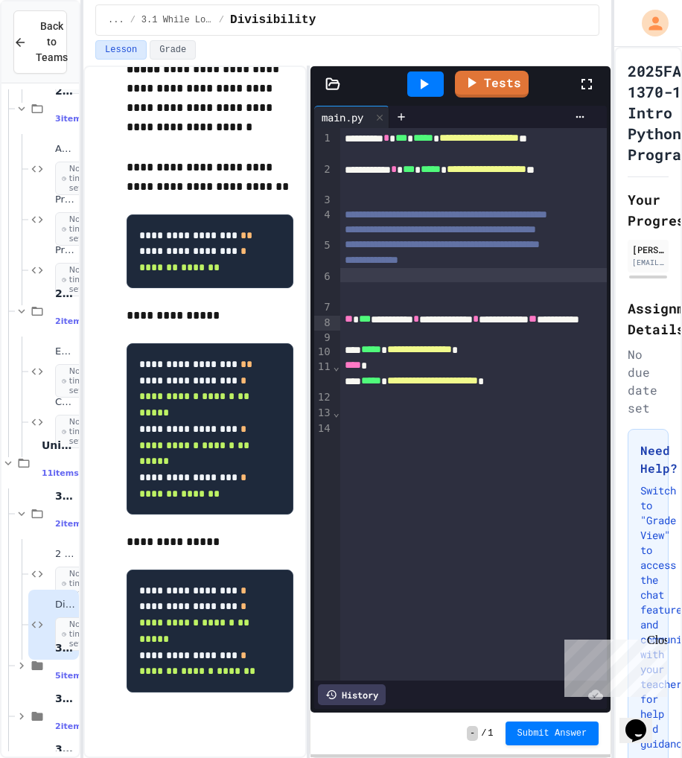
click at [399, 283] on div at bounding box center [473, 275] width 266 height 15
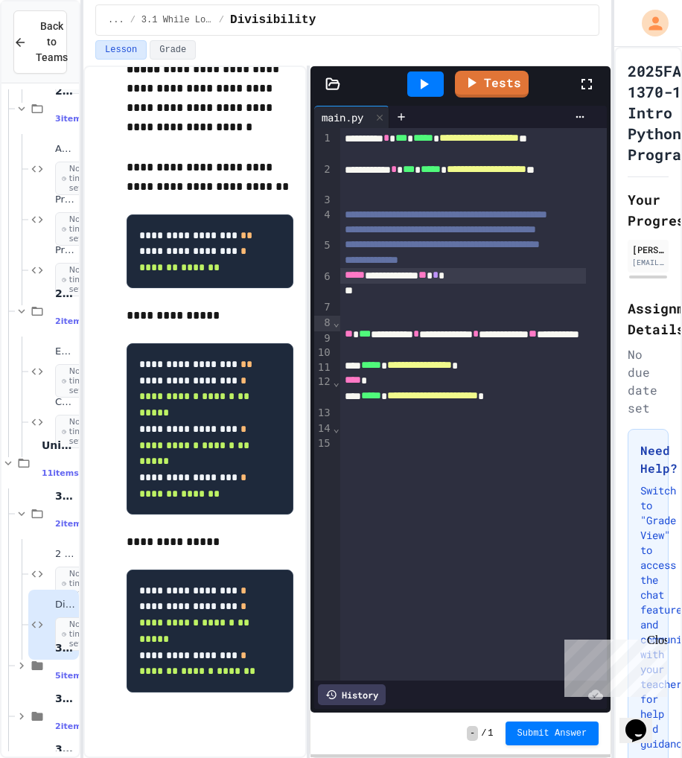
click at [375, 298] on div at bounding box center [463, 291] width 246 height 15
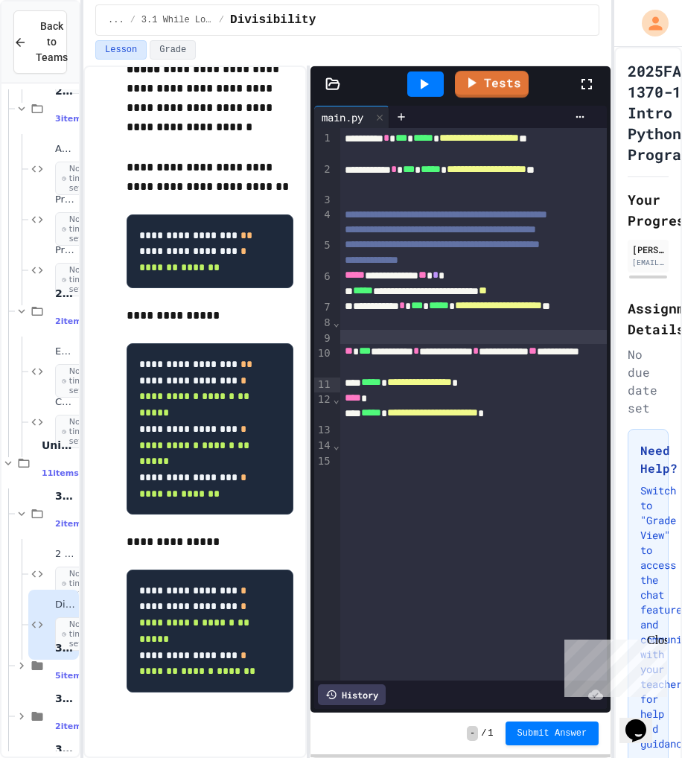
click at [416, 87] on icon at bounding box center [424, 84] width 18 height 18
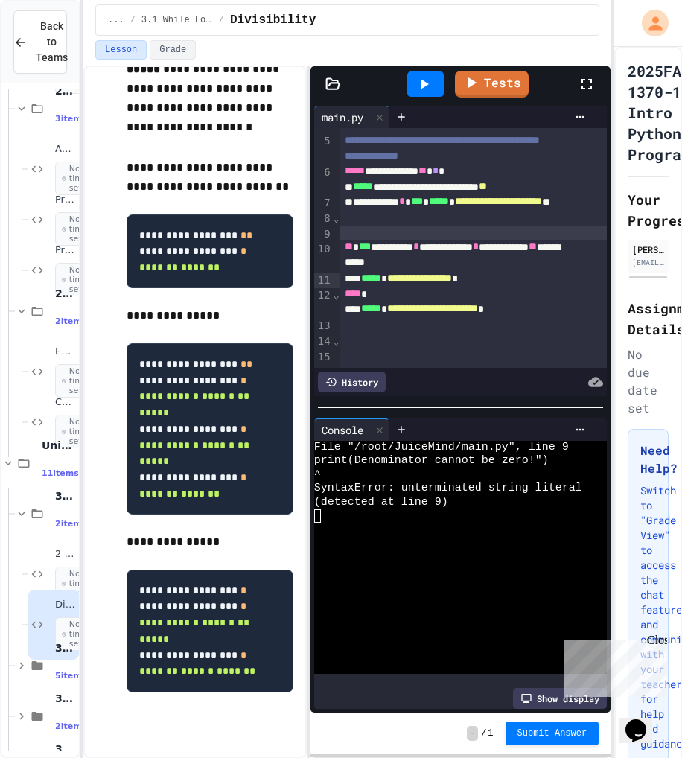
scroll to position [121, 0]
click at [387, 195] on div "**********" at bounding box center [457, 187] width 234 height 16
click at [344, 317] on div "**********" at bounding box center [457, 309] width 234 height 16
click at [416, 82] on icon at bounding box center [424, 84] width 18 height 18
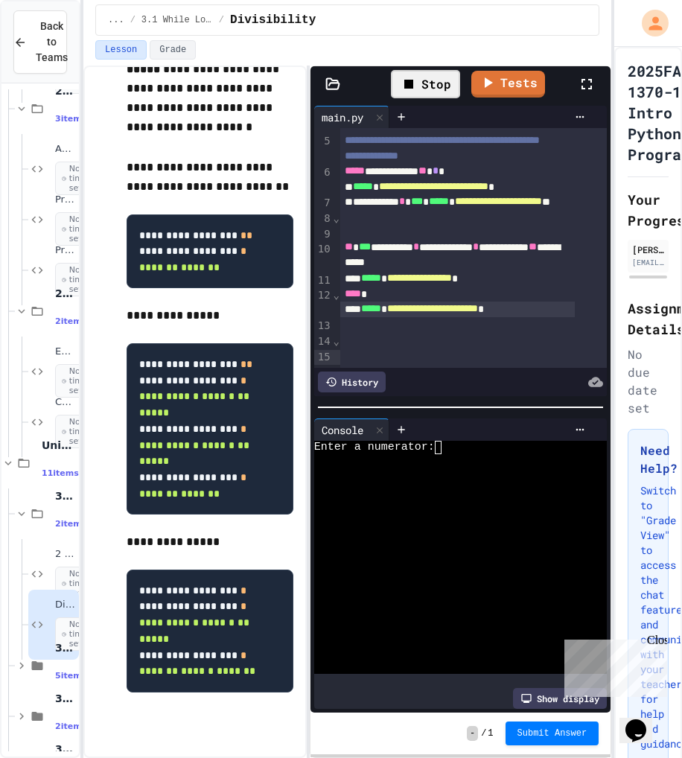
click at [446, 445] on textarea "Terminal input" at bounding box center [444, 447] width 7 height 13
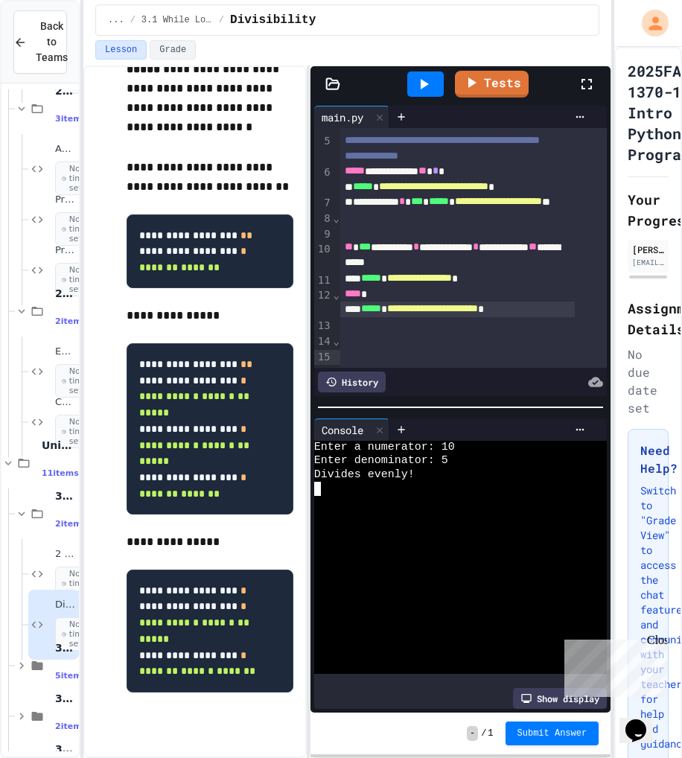
click at [431, 85] on icon at bounding box center [424, 84] width 18 height 18
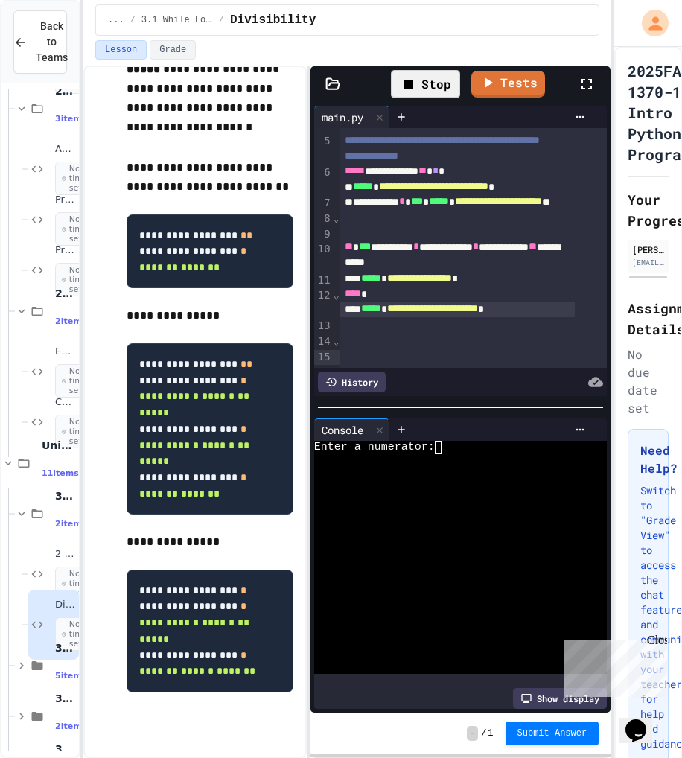
click at [445, 442] on textarea "Terminal input" at bounding box center [444, 447] width 7 height 13
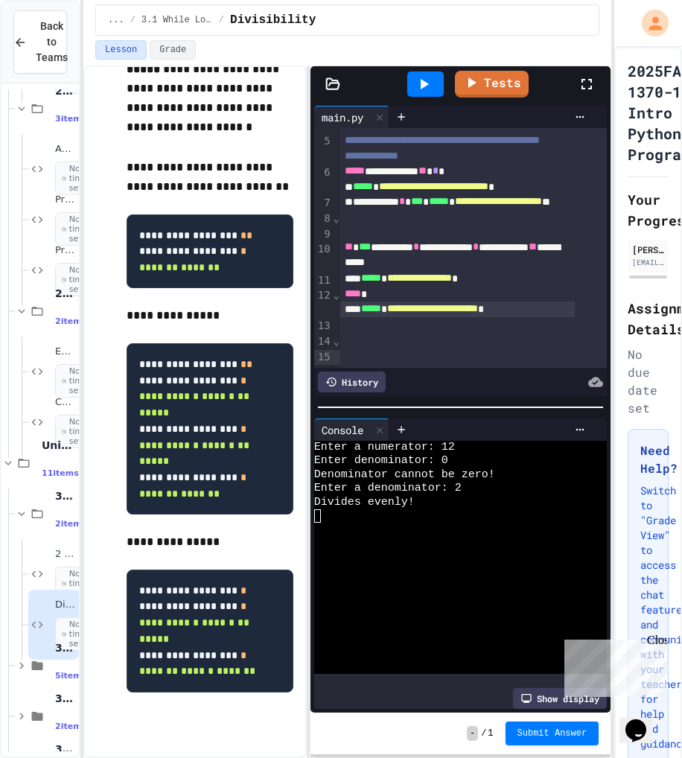
click at [426, 83] on icon at bounding box center [425, 84] width 8 height 10
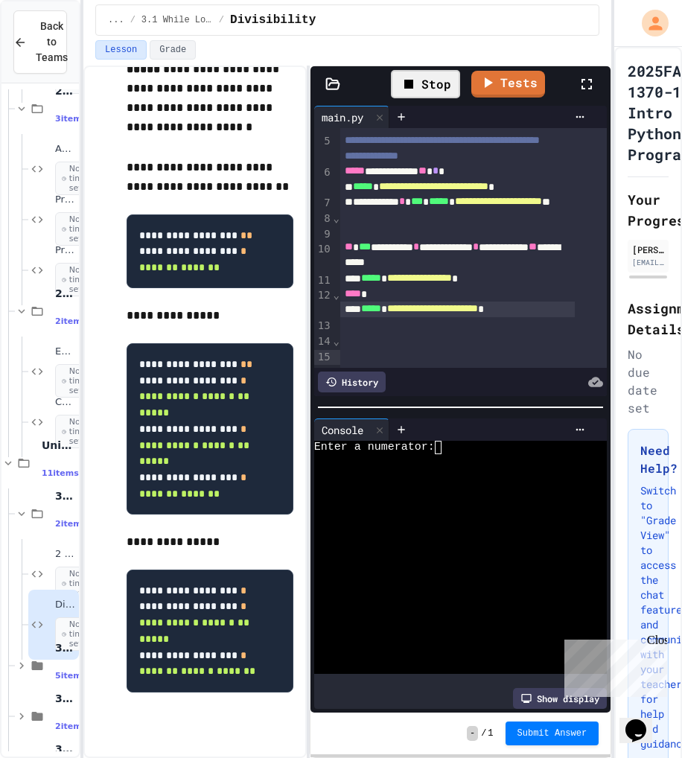
click at [445, 443] on textarea "Terminal input" at bounding box center [444, 447] width 7 height 13
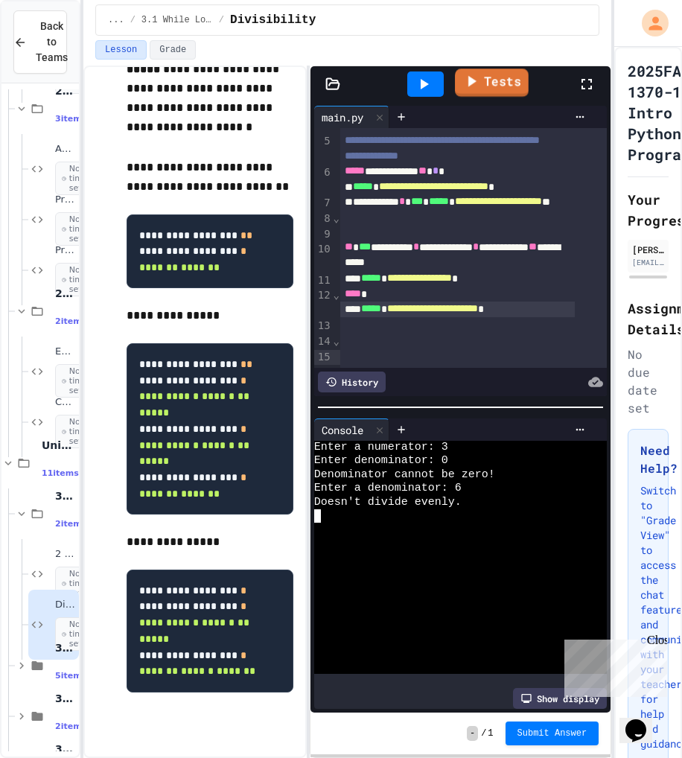
click at [473, 84] on icon at bounding box center [471, 81] width 18 height 19
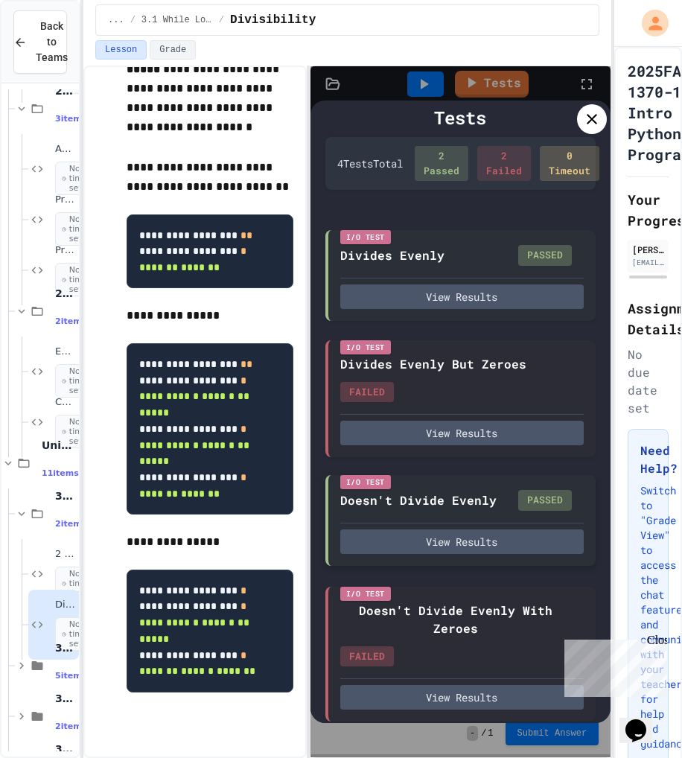
scroll to position [0, 0]
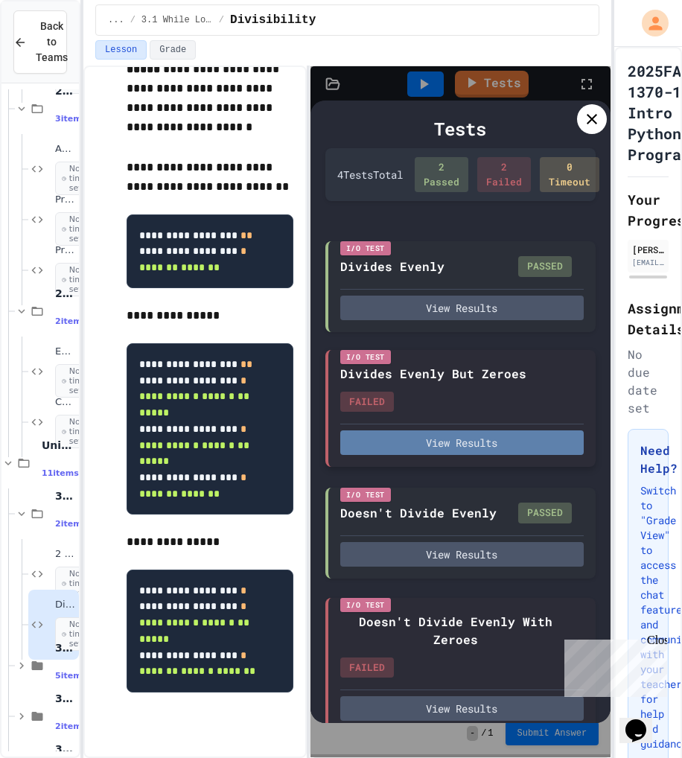
click at [420, 455] on button "View Results" at bounding box center [461, 442] width 243 height 25
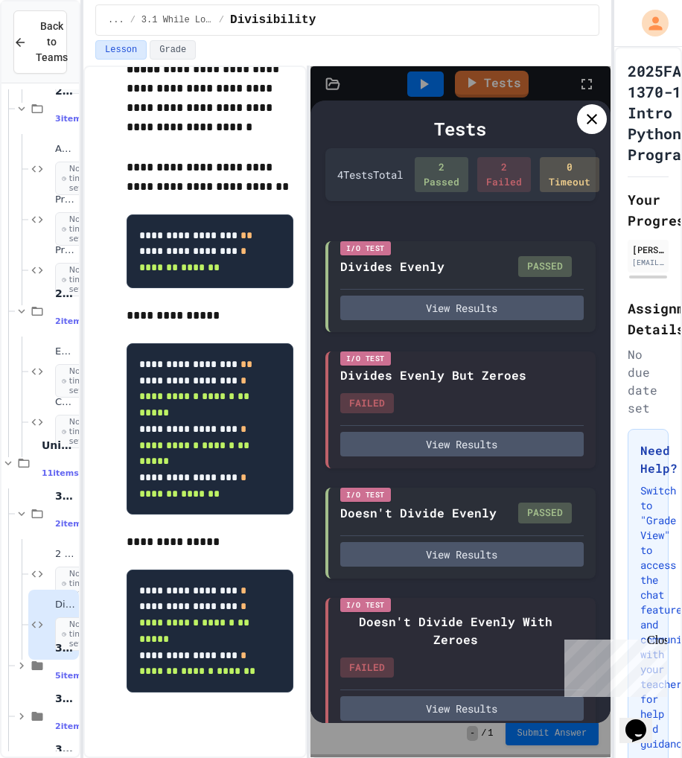
click at [592, 122] on icon at bounding box center [592, 119] width 18 height 18
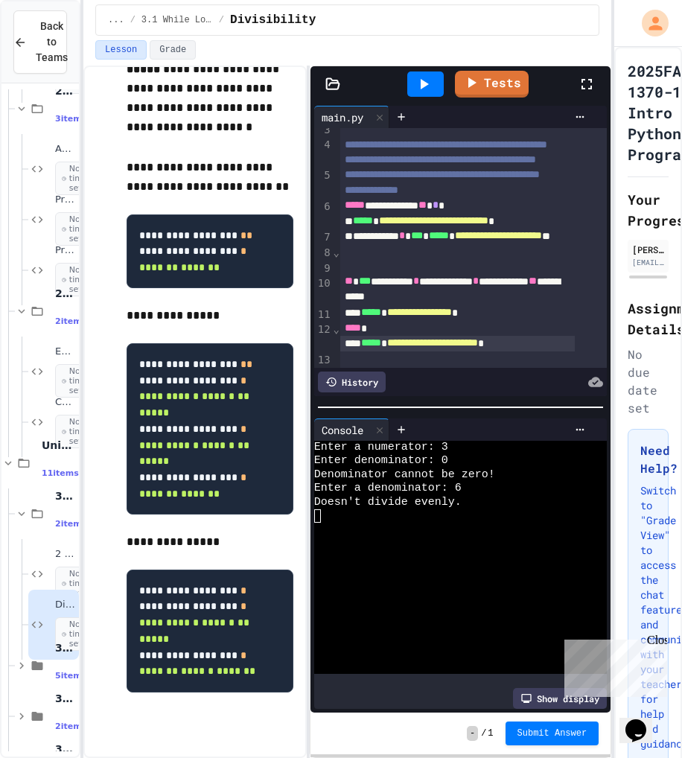
scroll to position [121, 0]
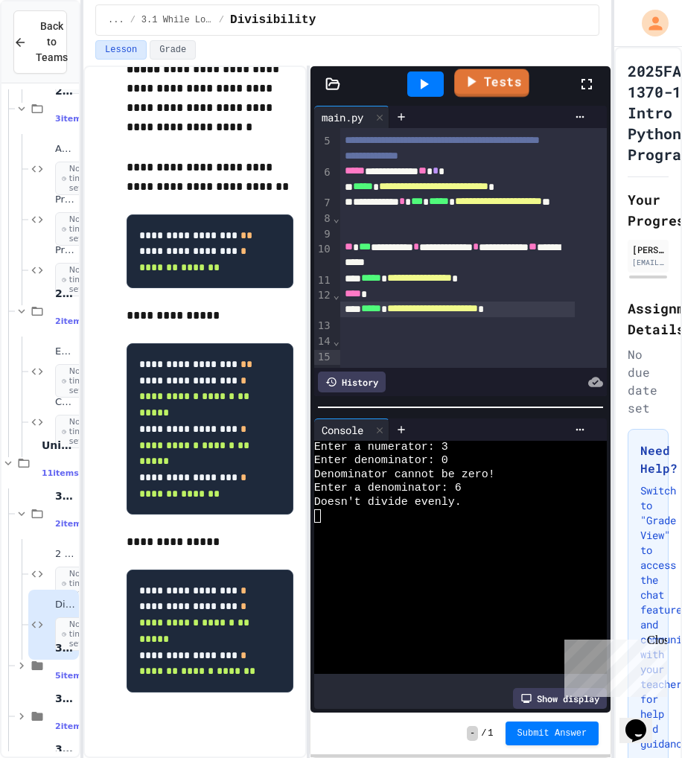
click at [462, 91] on link "Tests" at bounding box center [492, 83] width 75 height 28
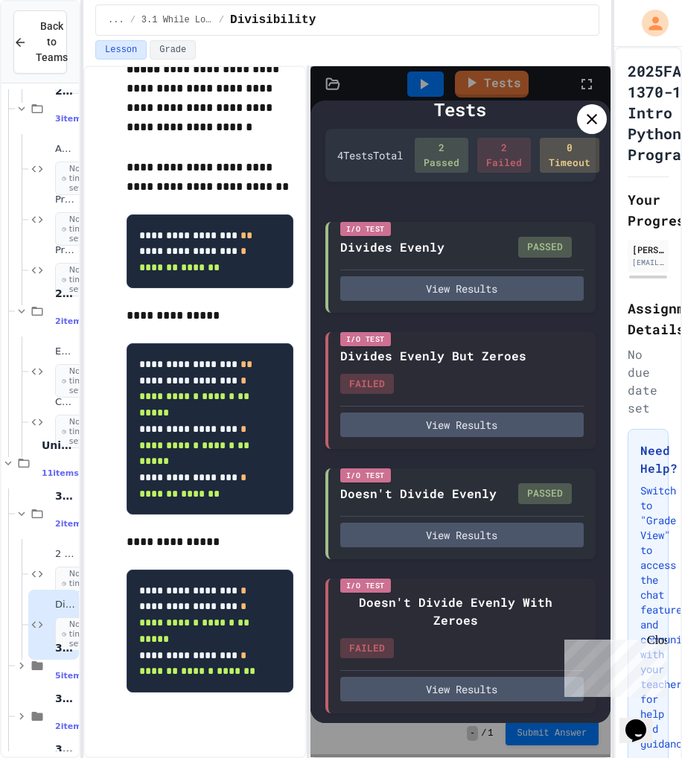
scroll to position [33, 0]
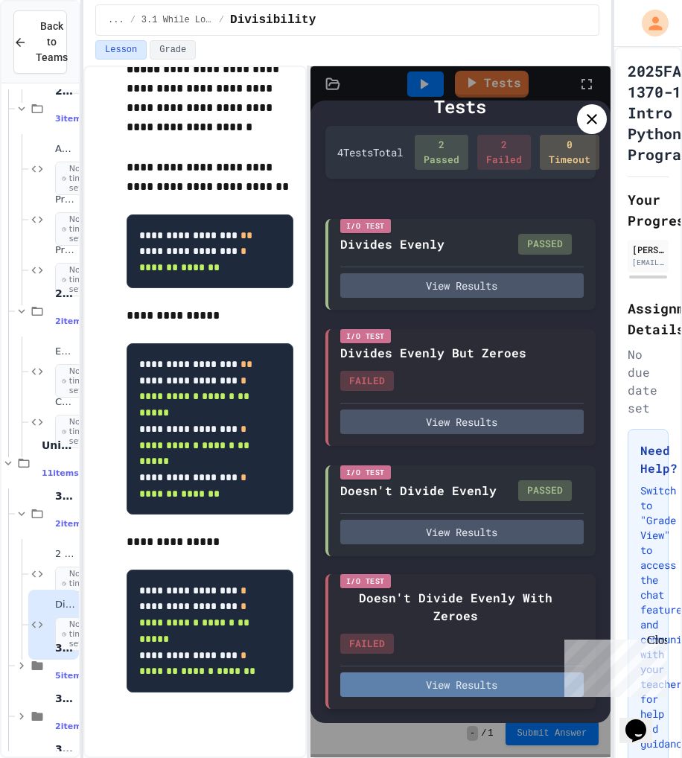
click at [435, 685] on button "View Results" at bounding box center [461, 684] width 243 height 25
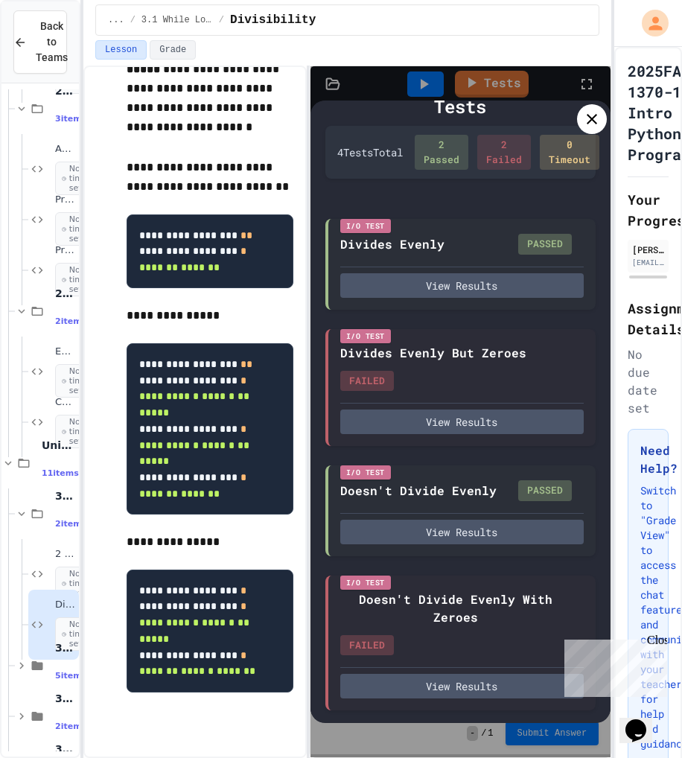
click at [590, 121] on icon at bounding box center [592, 119] width 18 height 18
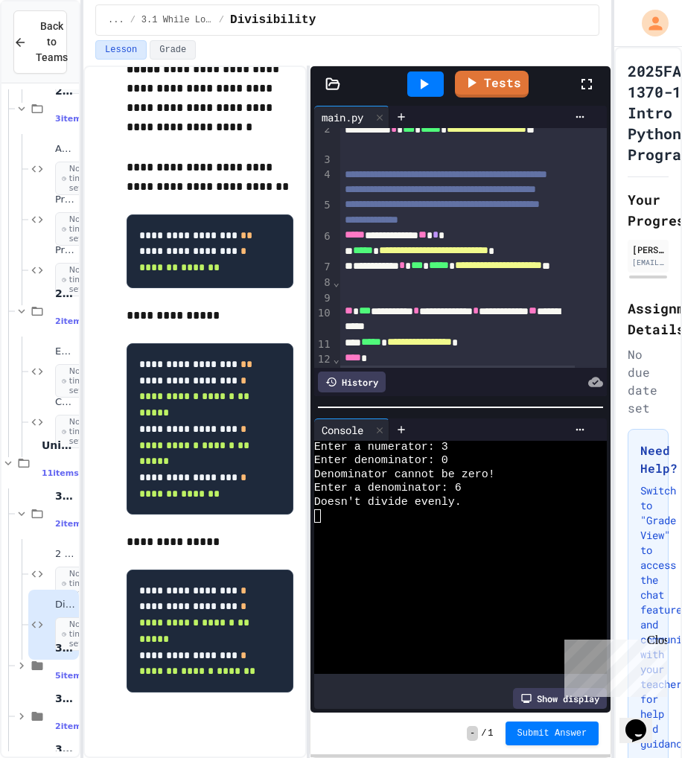
scroll to position [74, 0]
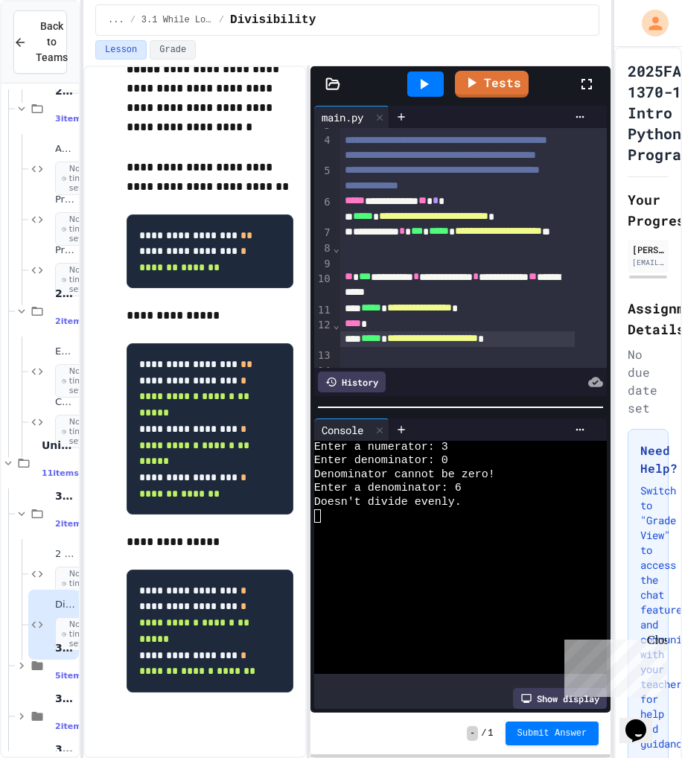
click at [542, 236] on span "**********" at bounding box center [498, 231] width 87 height 10
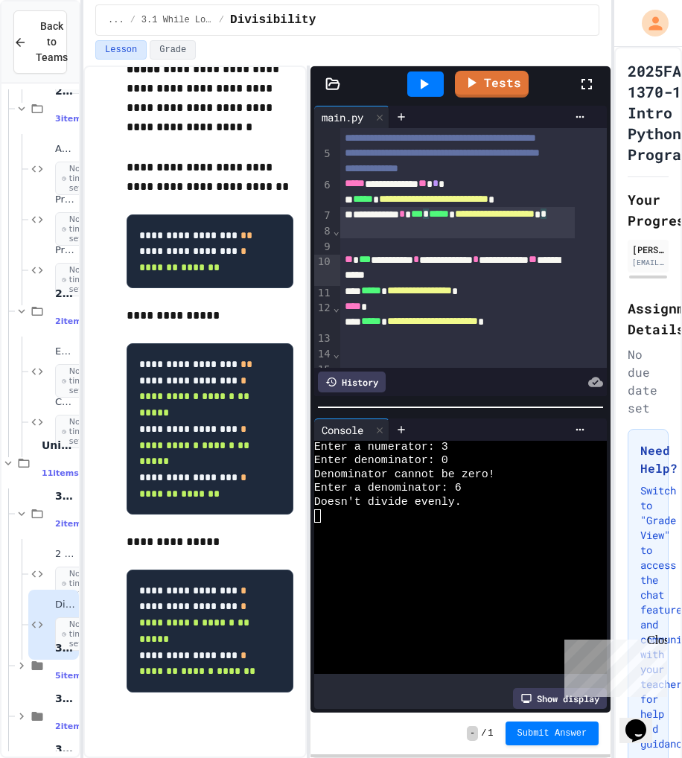
scroll to position [121, 0]
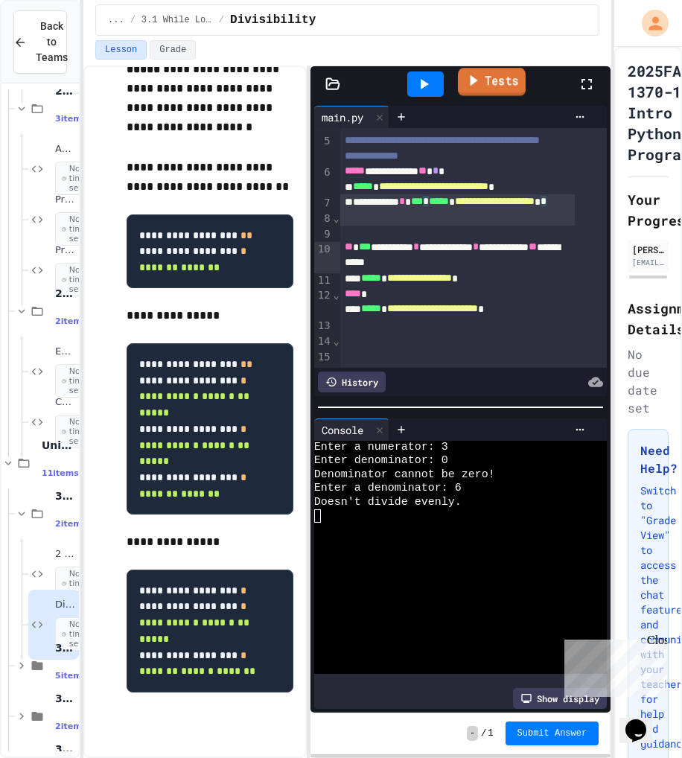
click at [482, 78] on link "Tests" at bounding box center [492, 82] width 68 height 28
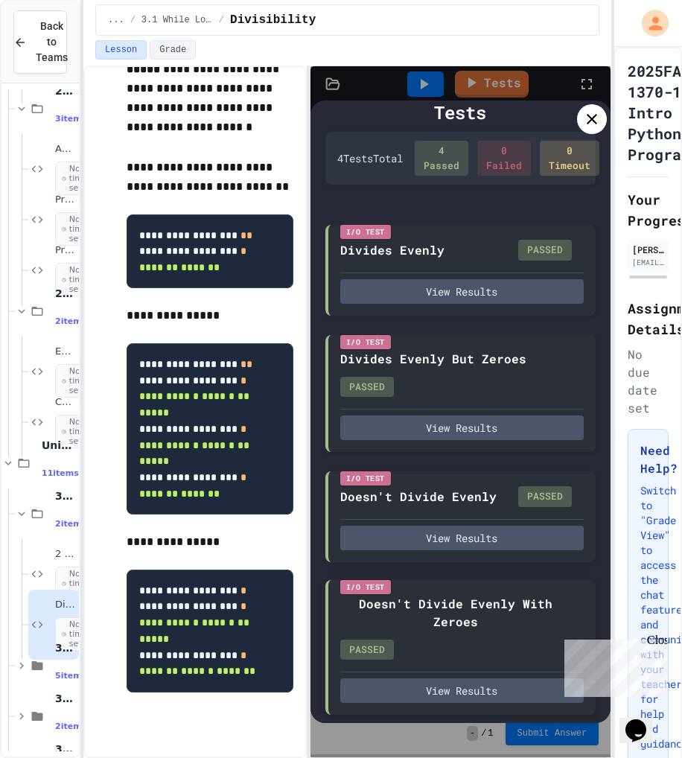
scroll to position [33, 0]
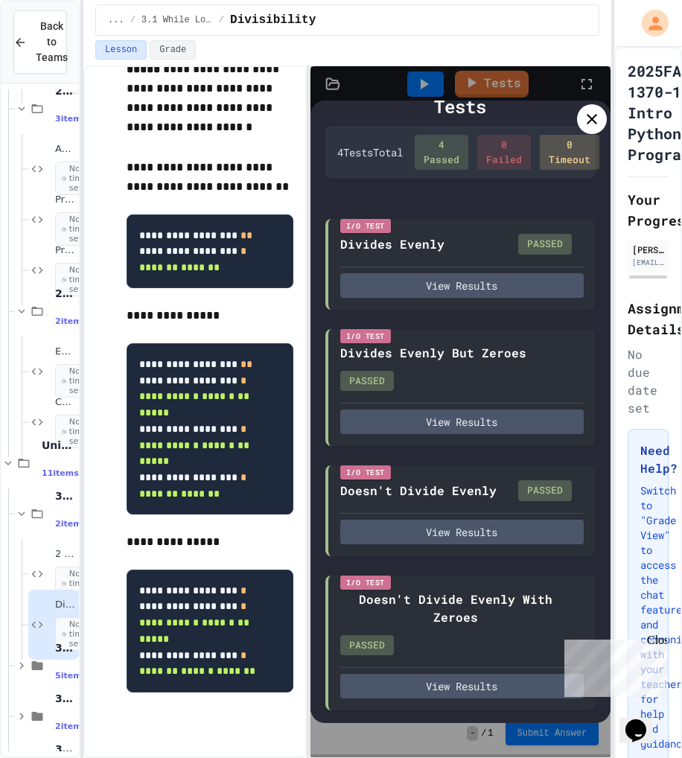
click at [537, 735] on div "Tests 4 Test s Total 4 Passed 0 Failed 0 Timeout I/O Test Divides Evenly PASSED…" at bounding box center [460, 411] width 300 height 691
click at [585, 121] on icon at bounding box center [592, 119] width 18 height 18
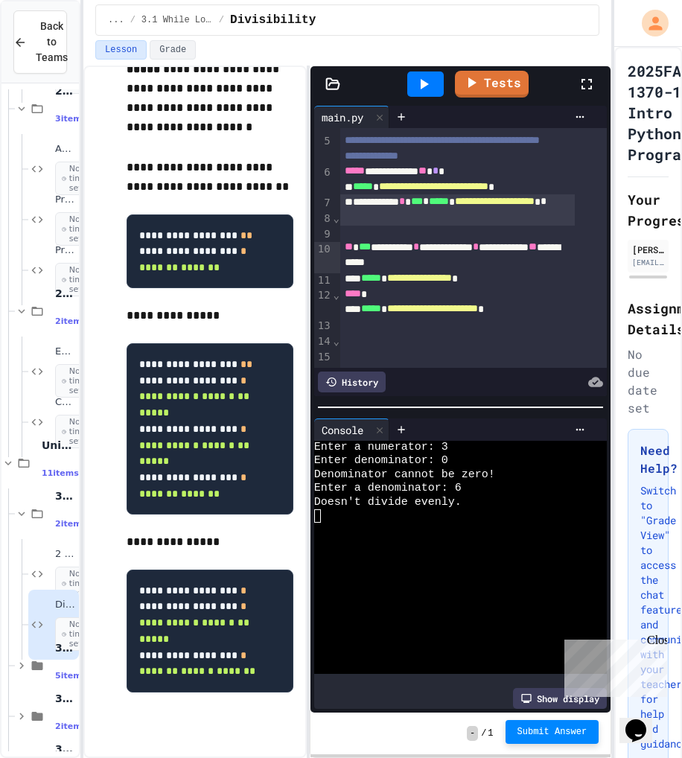
click at [540, 732] on span "Submit Answer" at bounding box center [552, 732] width 70 height 12
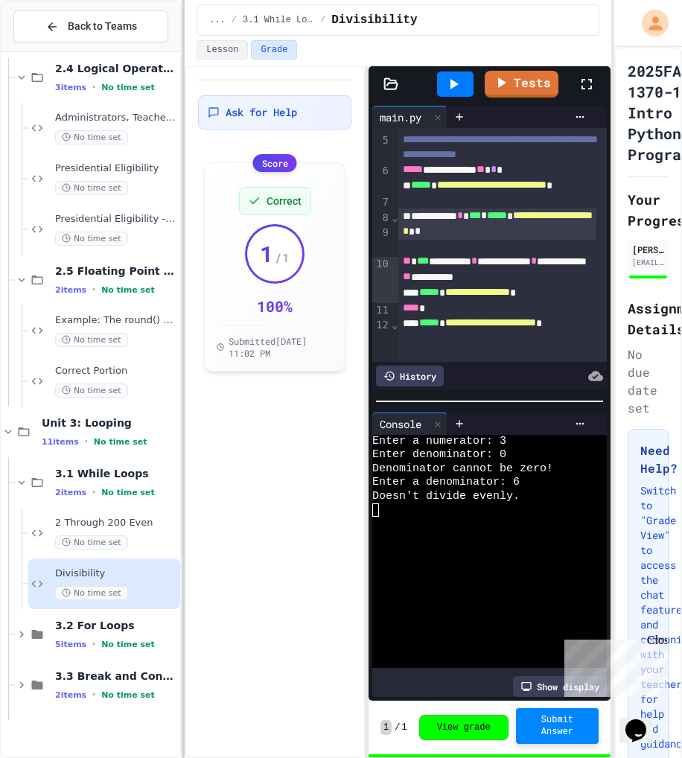
scroll to position [167, 0]
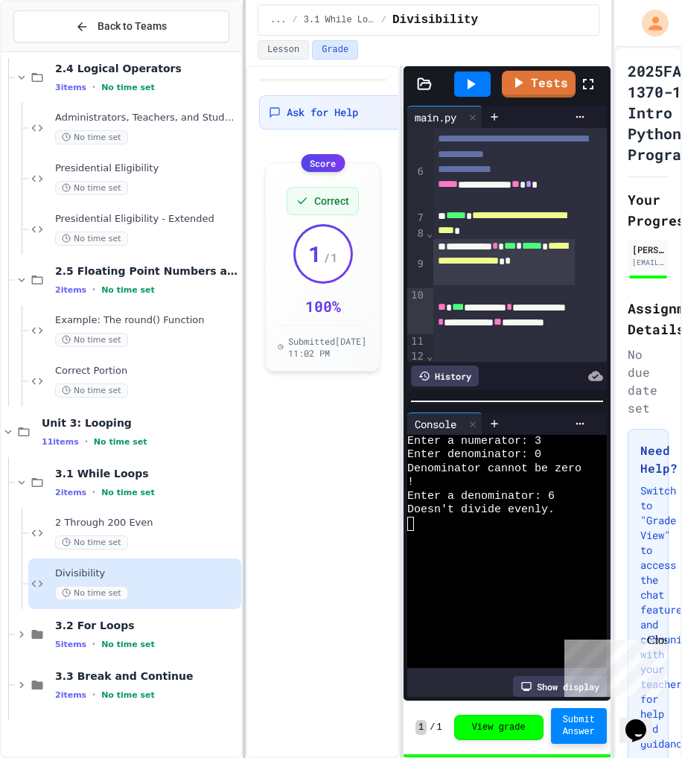
click at [244, 537] on div at bounding box center [244, 379] width 3 height 758
click at [105, 526] on span "2 Through 200 Even" at bounding box center [146, 523] width 183 height 13
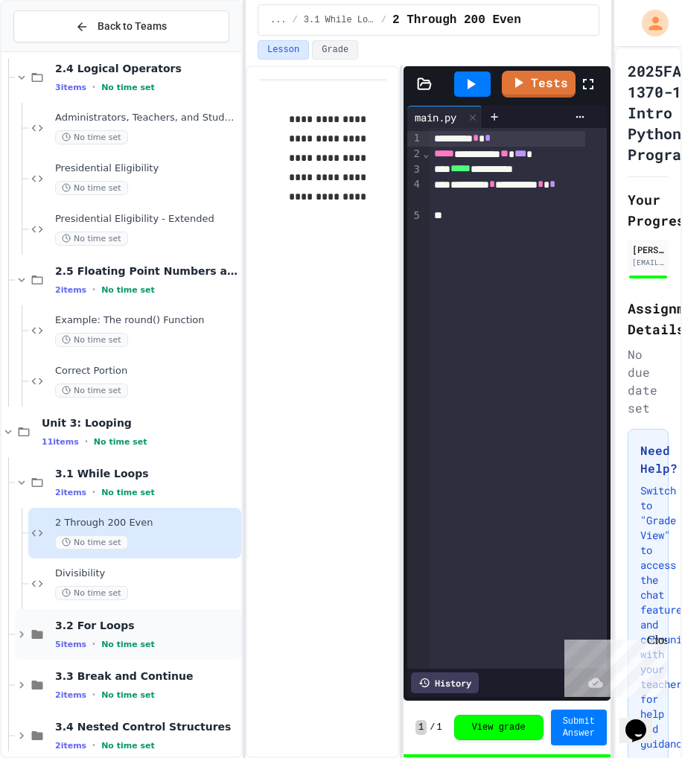
scroll to position [640, 0]
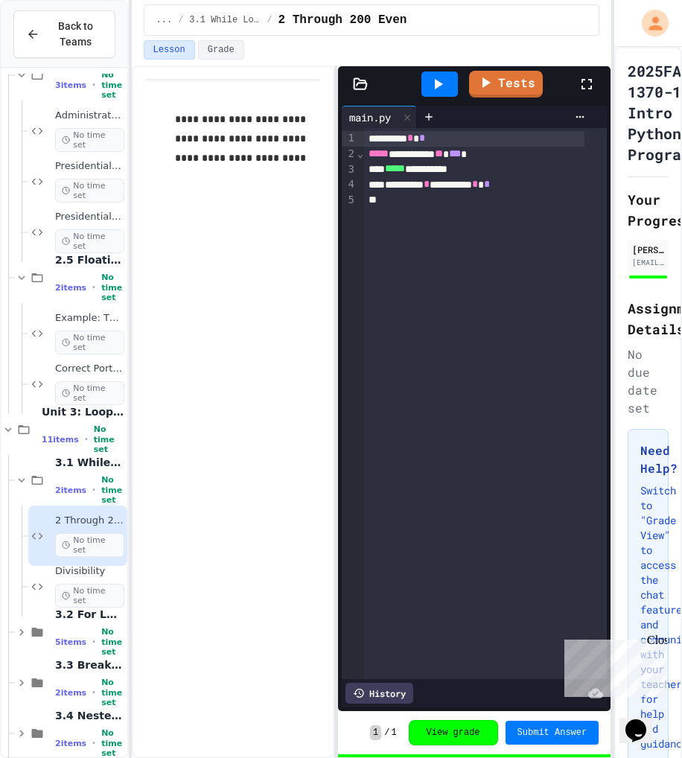
click at [126, 240] on div "**********" at bounding box center [341, 379] width 682 height 758
click at [77, 575] on span "Divisibility" at bounding box center [89, 571] width 69 height 13
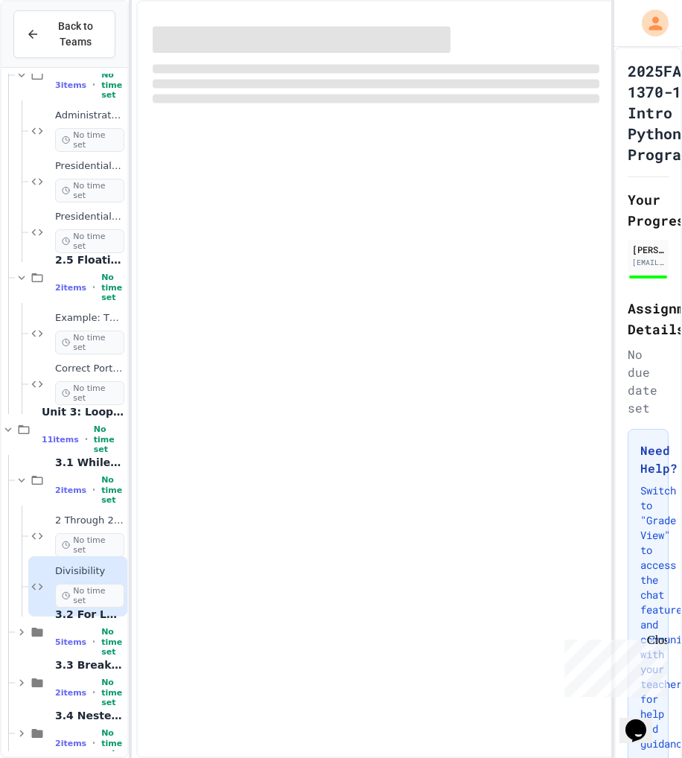
scroll to position [639, 0]
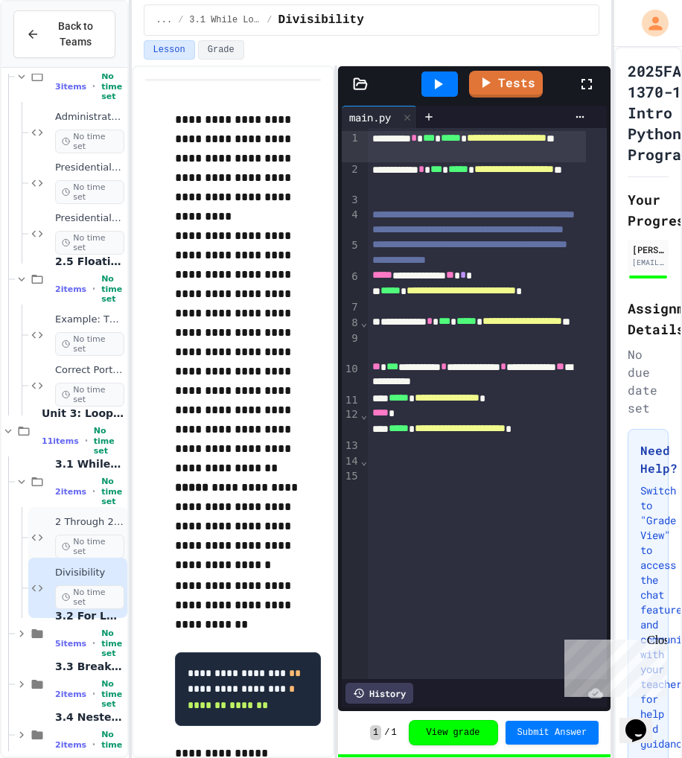
click at [79, 525] on span "2 Through 200 Even" at bounding box center [89, 522] width 69 height 13
